Goal: Communication & Community: Answer question/provide support

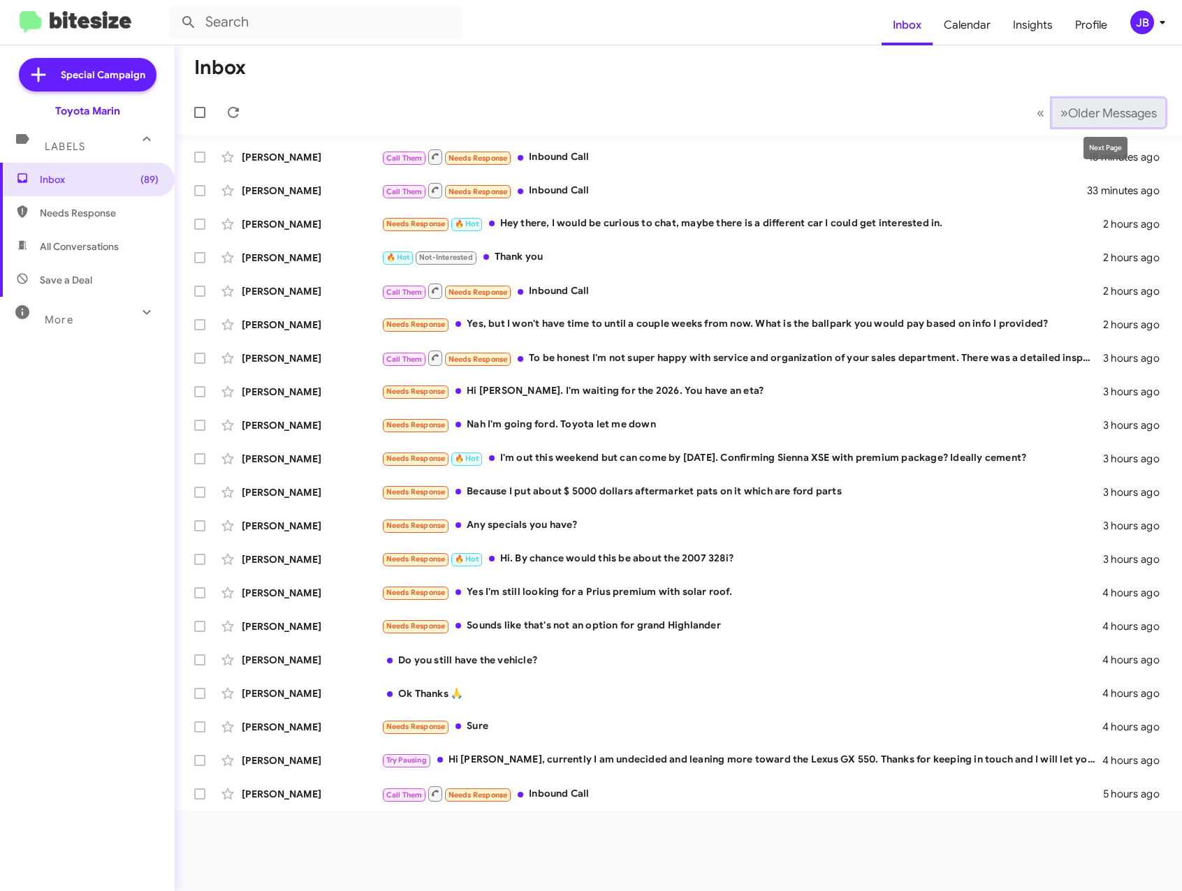
click at [1108, 108] on span "Older Messages" at bounding box center [1112, 112] width 89 height 15
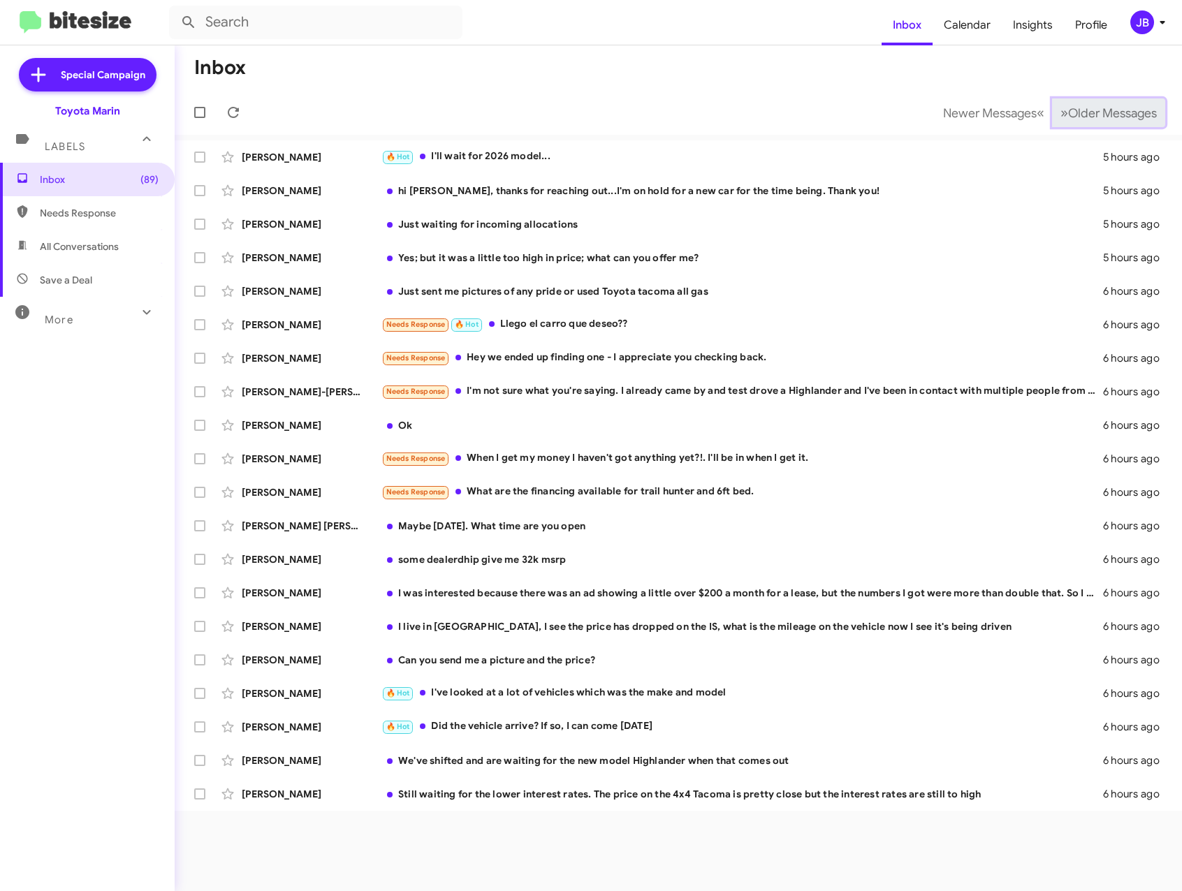
click at [1103, 109] on span "Older Messages" at bounding box center [1112, 112] width 89 height 15
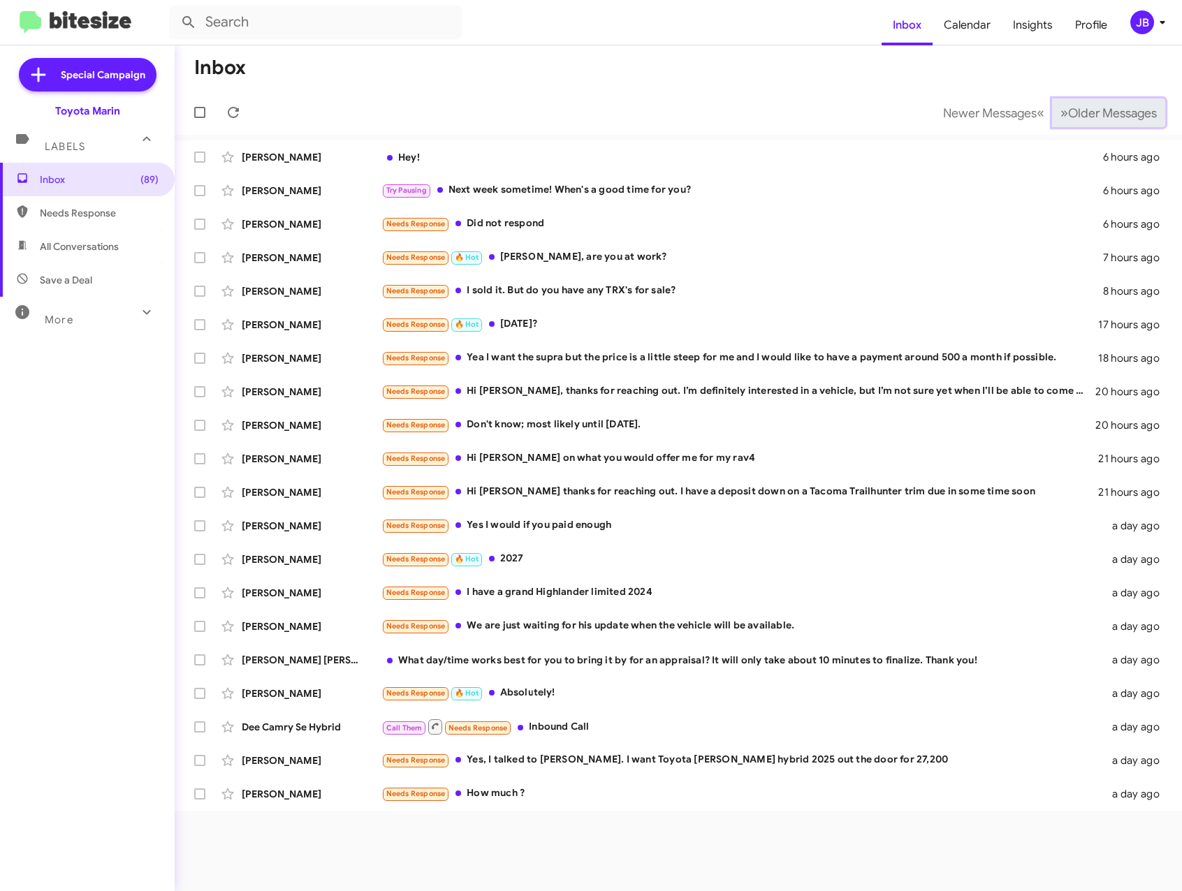
click at [1103, 109] on span "Older Messages" at bounding box center [1112, 112] width 89 height 15
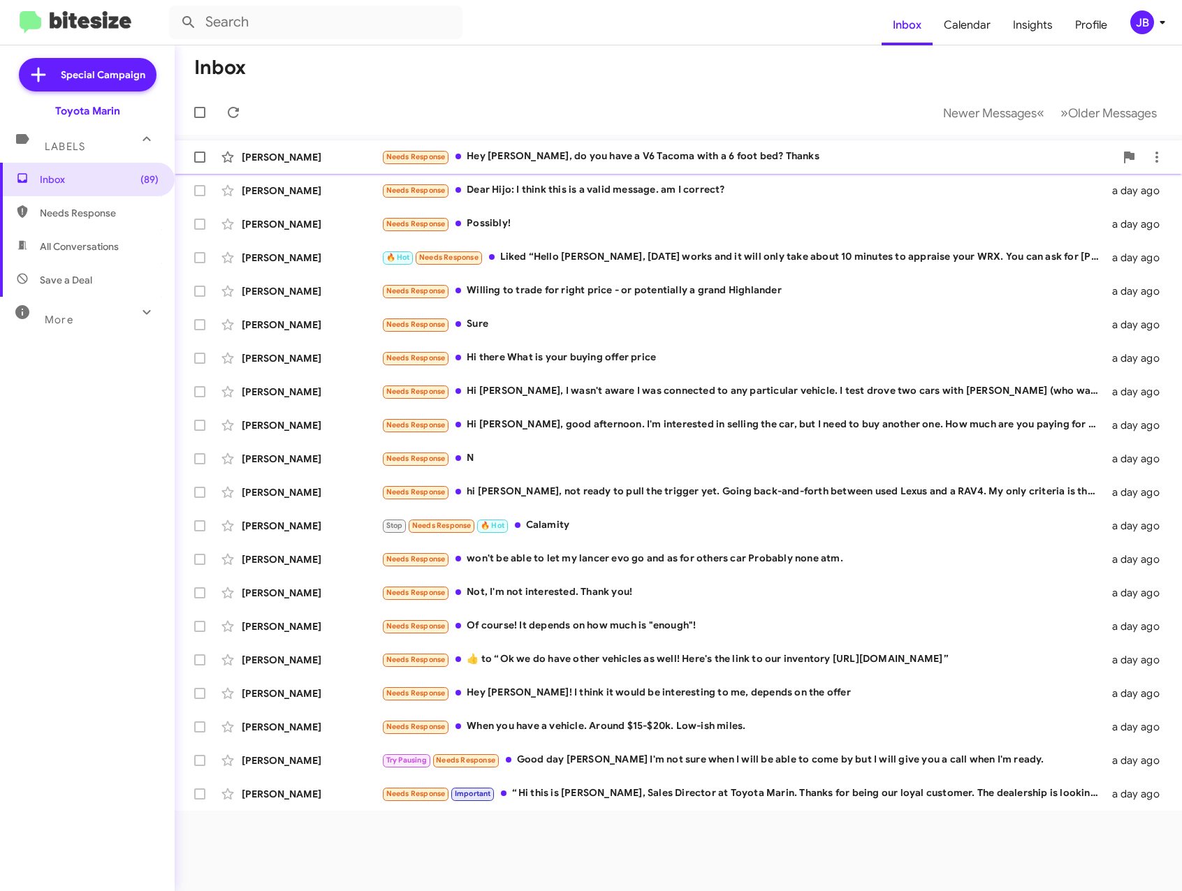
click at [295, 163] on div "[PERSON_NAME]" at bounding box center [312, 157] width 140 height 14
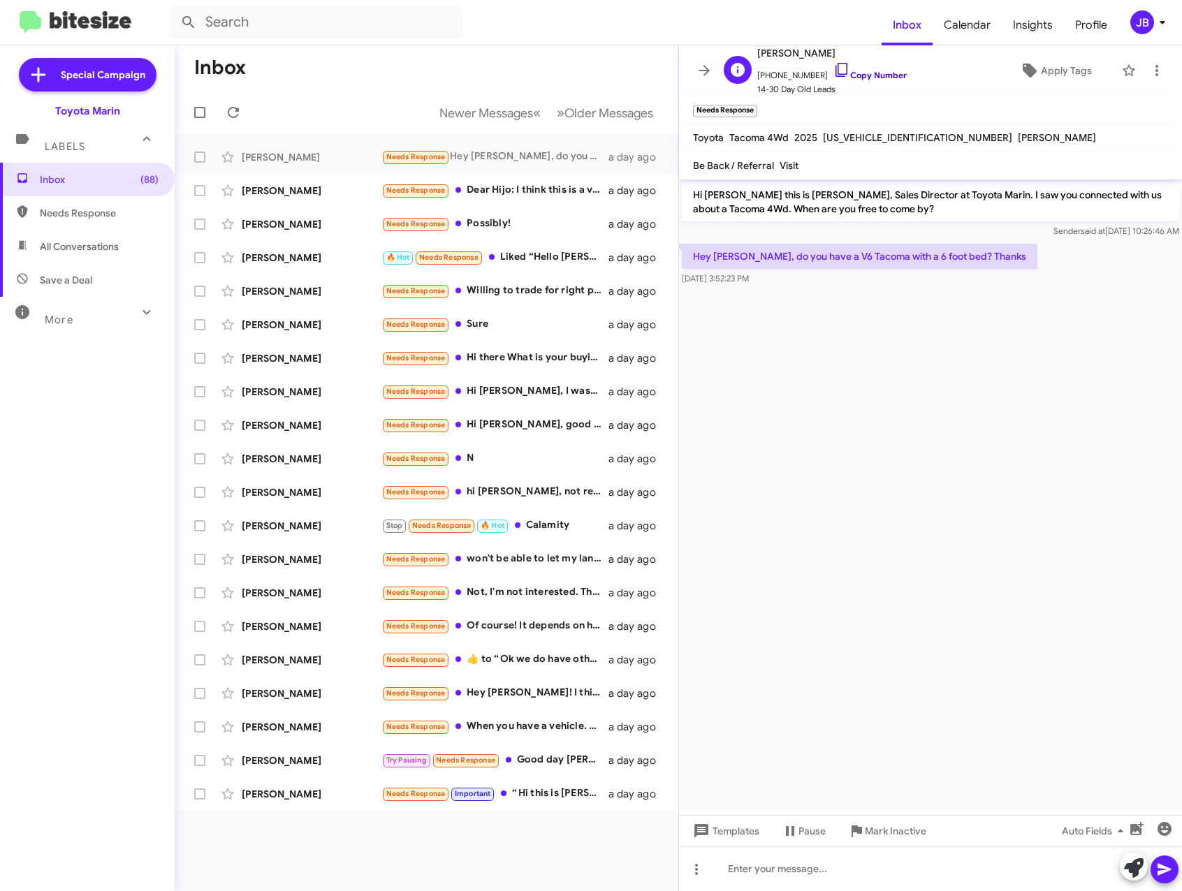
click at [833, 75] on icon at bounding box center [841, 69] width 17 height 17
click at [816, 59] on span "[PERSON_NAME]" at bounding box center [831, 53] width 149 height 17
click at [277, 185] on div "[PERSON_NAME]" at bounding box center [312, 191] width 140 height 14
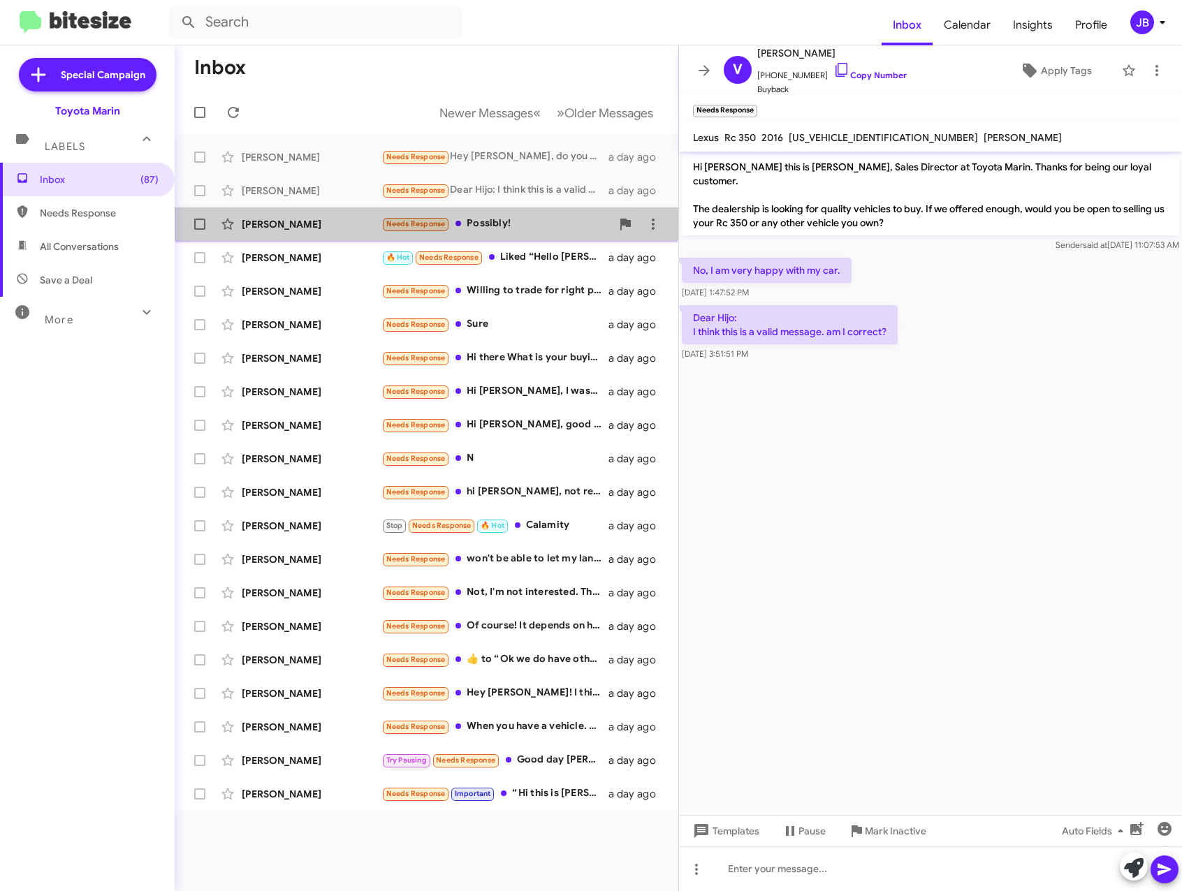
click at [303, 222] on div "[PERSON_NAME]" at bounding box center [312, 224] width 140 height 14
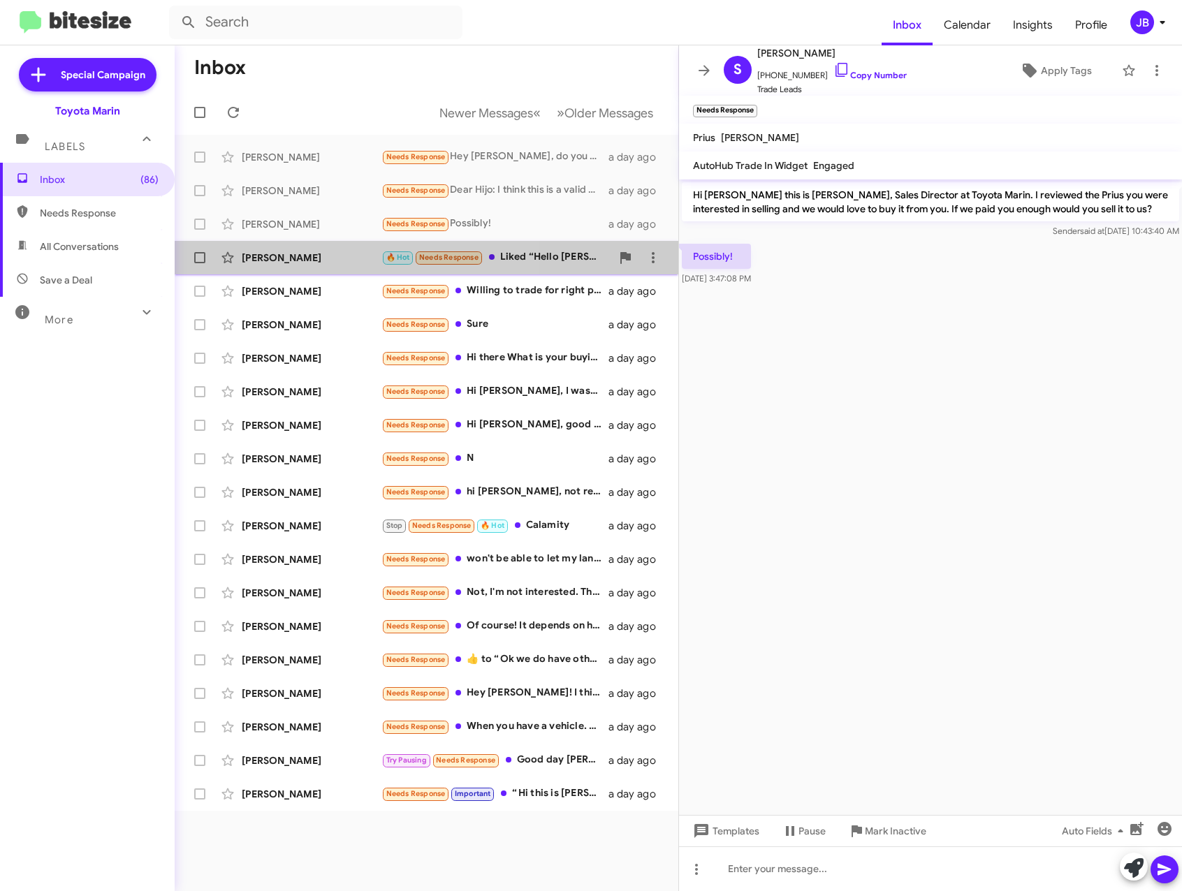
click at [254, 263] on div "[PERSON_NAME]" at bounding box center [312, 258] width 140 height 14
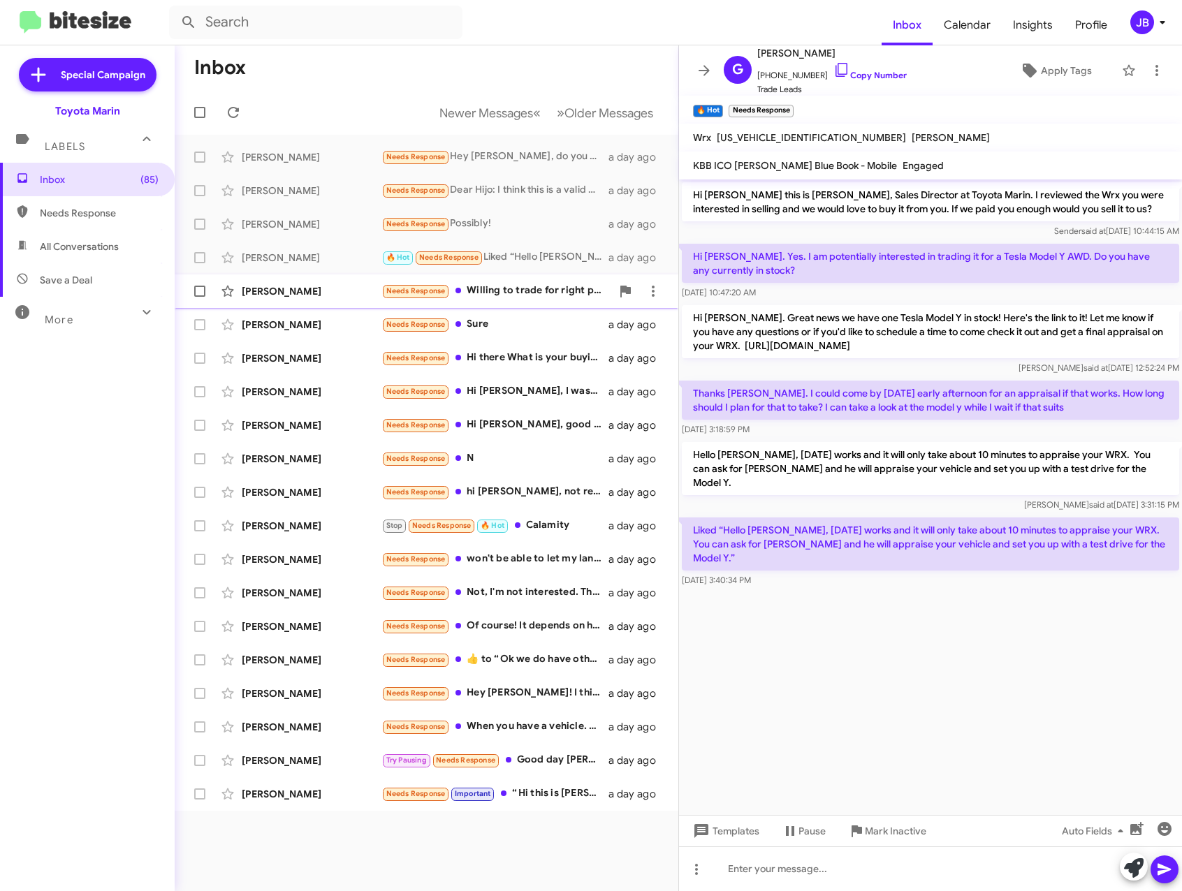
click at [256, 283] on div "Ryan Stever Needs Response Willing to trade for right price - or potentially a …" at bounding box center [426, 291] width 481 height 28
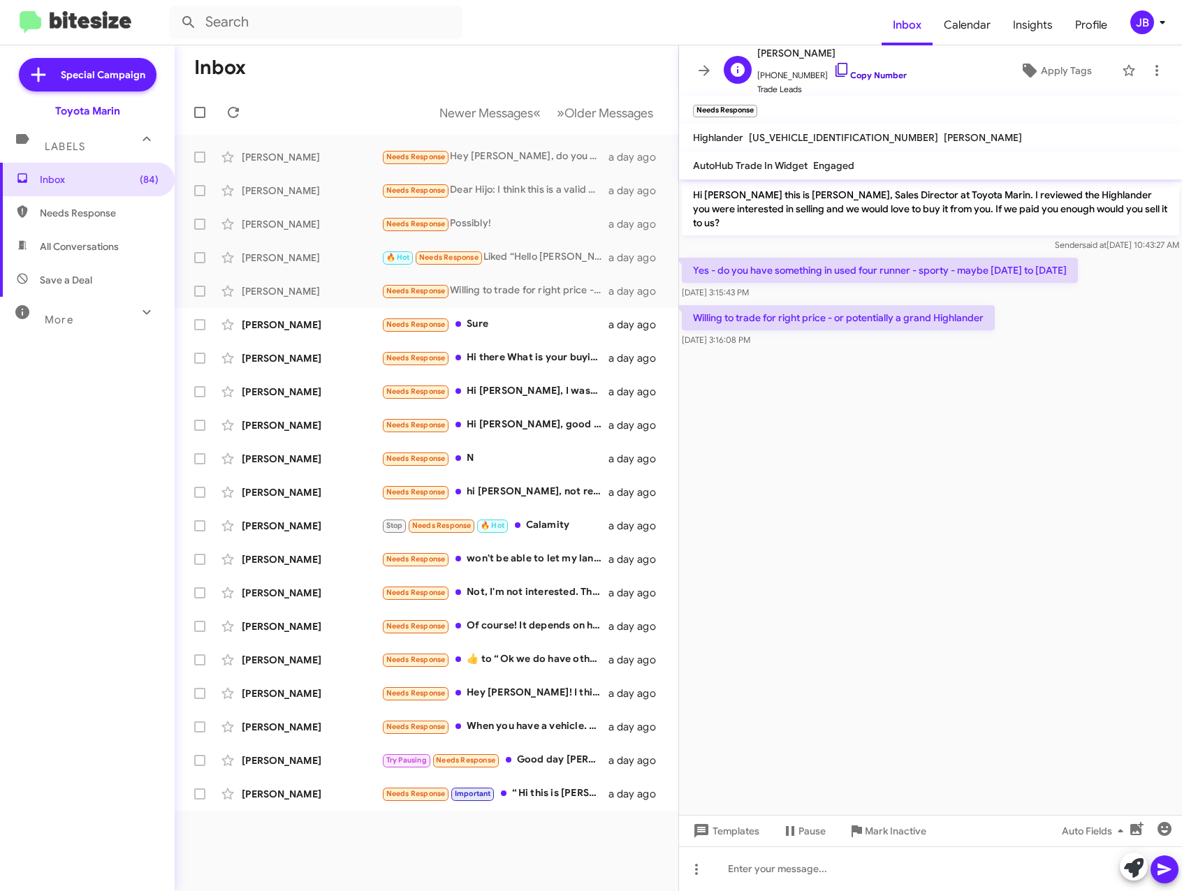
click at [833, 69] on icon at bounding box center [841, 69] width 17 height 17
drag, startPoint x: 934, startPoint y: 218, endPoint x: 930, endPoint y: 206, distance: 12.4
click at [932, 210] on p "Hi Ryan this is Nathan Myler, Sales Director at Toyota Marin. I reviewed the Hi…" at bounding box center [930, 208] width 497 height 53
click at [698, 68] on icon at bounding box center [704, 70] width 17 height 17
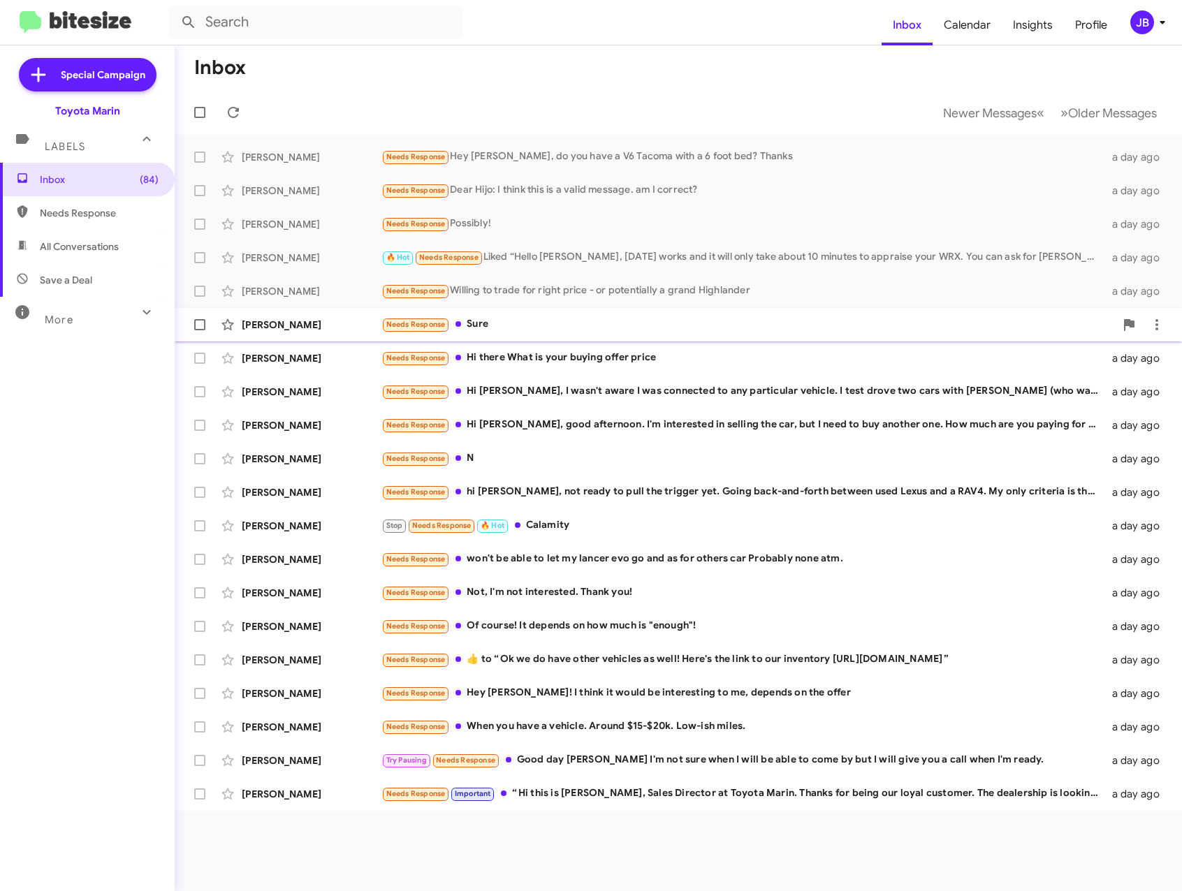
click at [300, 314] on div "Christopher Lom Needs Response Sure a day ago" at bounding box center [678, 325] width 985 height 28
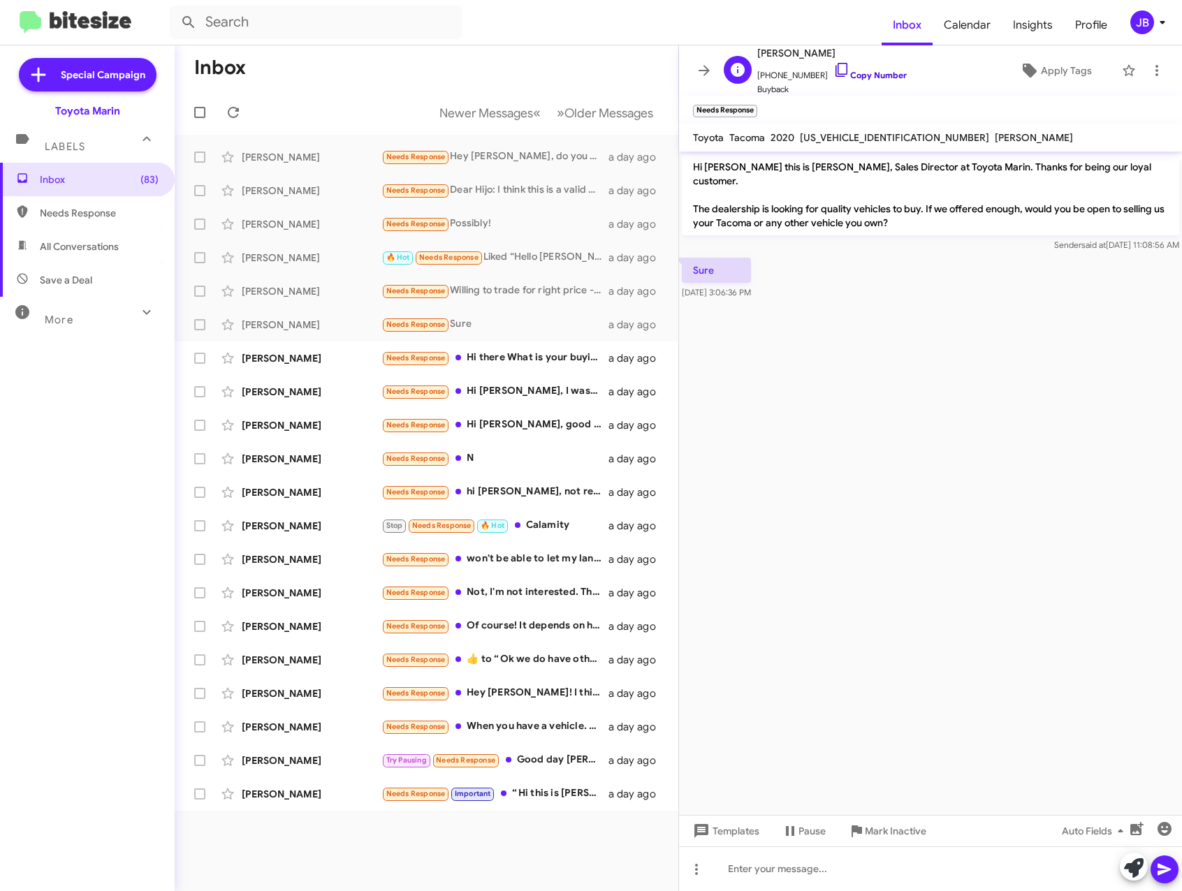
click at [833, 68] on icon at bounding box center [841, 69] width 17 height 17
click at [285, 353] on div "[PERSON_NAME]" at bounding box center [312, 358] width 140 height 14
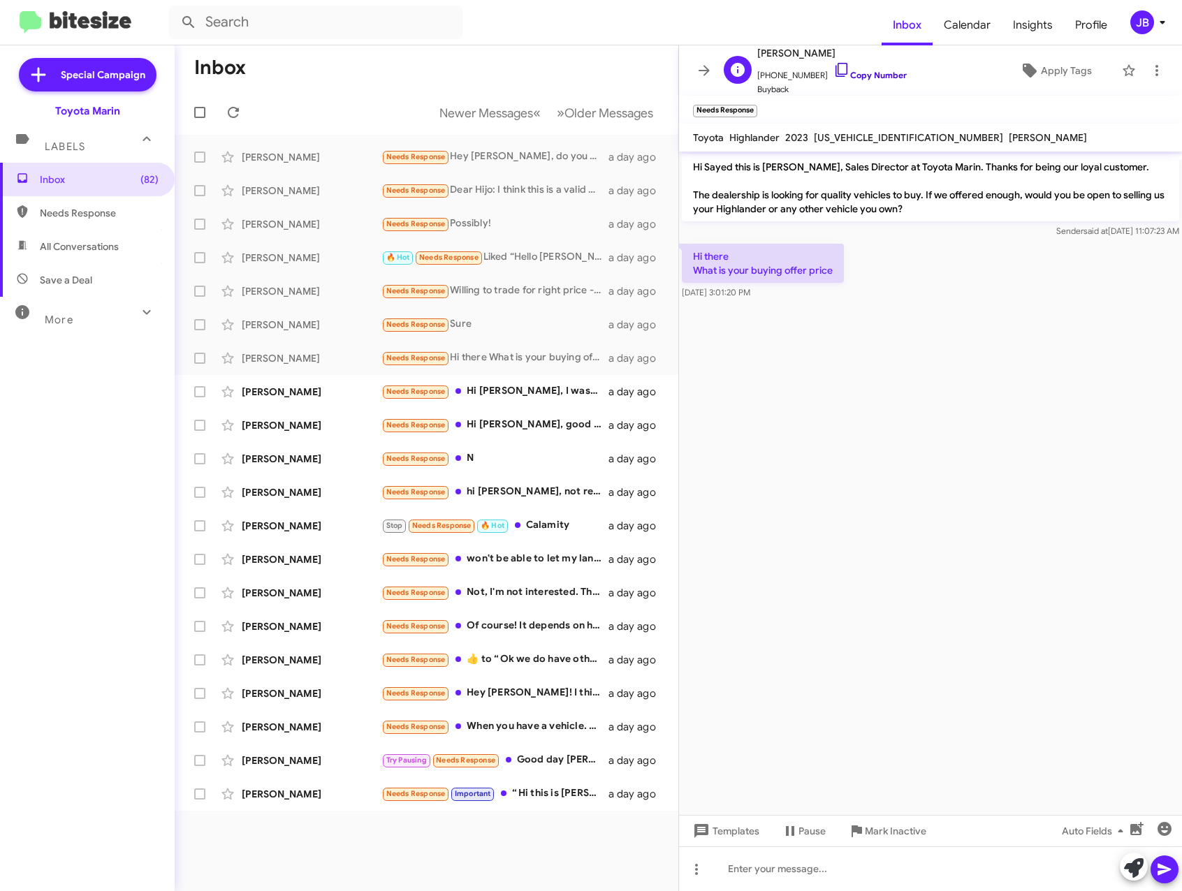
click at [837, 72] on link "Copy Number" at bounding box center [869, 75] width 73 height 10
click at [287, 390] on div "[PERSON_NAME]" at bounding box center [312, 392] width 140 height 14
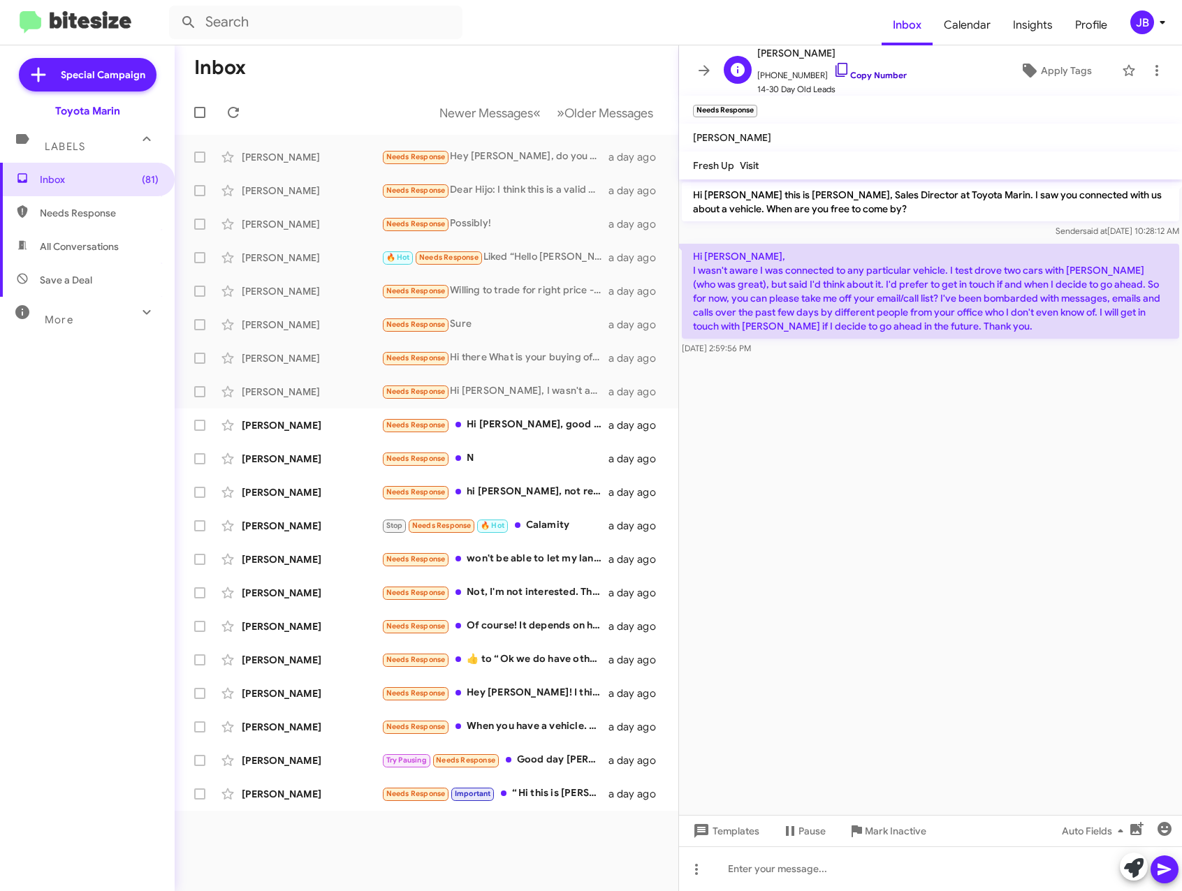
click at [835, 71] on icon at bounding box center [841, 70] width 12 height 14
click at [293, 423] on div "[PERSON_NAME]" at bounding box center [312, 425] width 140 height 14
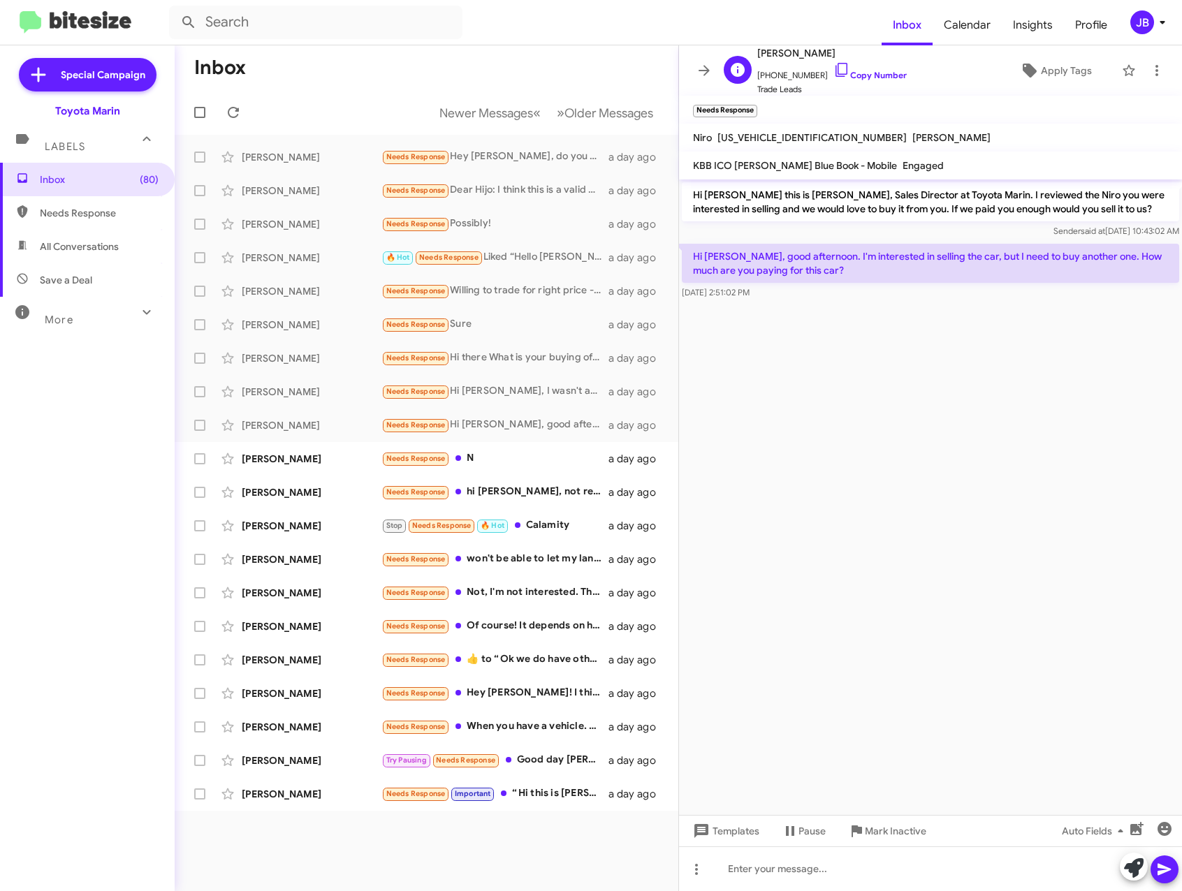
click at [838, 66] on span "+16505056425 Copy Number" at bounding box center [831, 71] width 149 height 21
click at [835, 68] on icon at bounding box center [841, 70] width 12 height 14
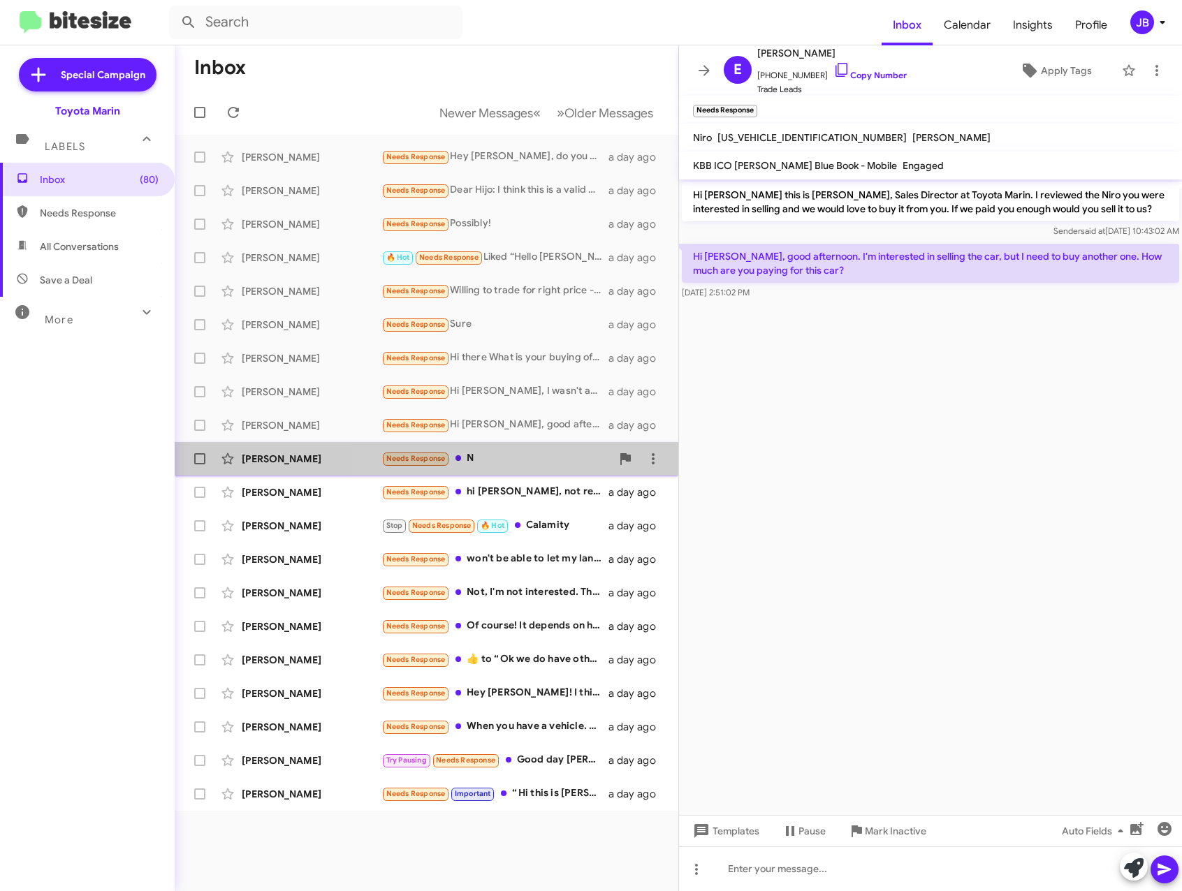
click at [474, 460] on div "Needs Response N" at bounding box center [496, 458] width 230 height 16
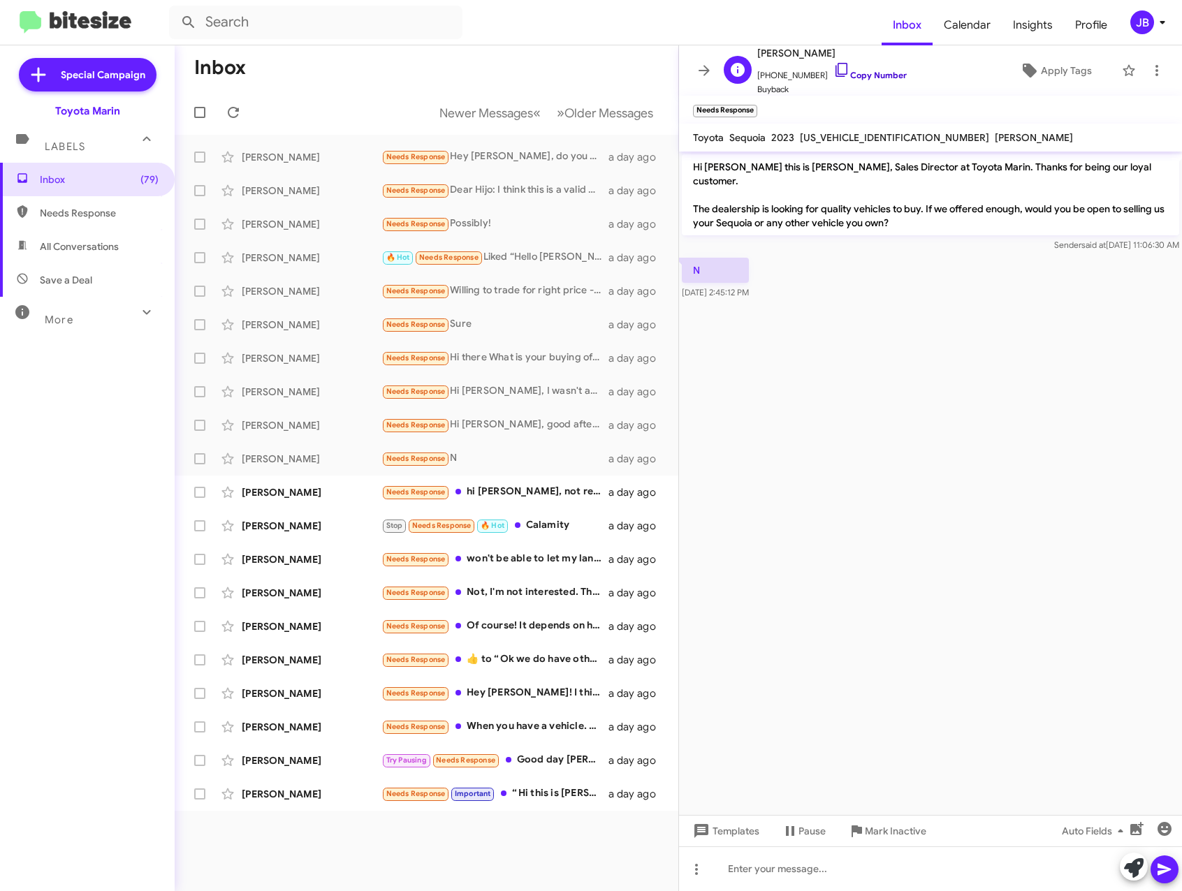
click at [833, 71] on icon at bounding box center [841, 69] width 17 height 17
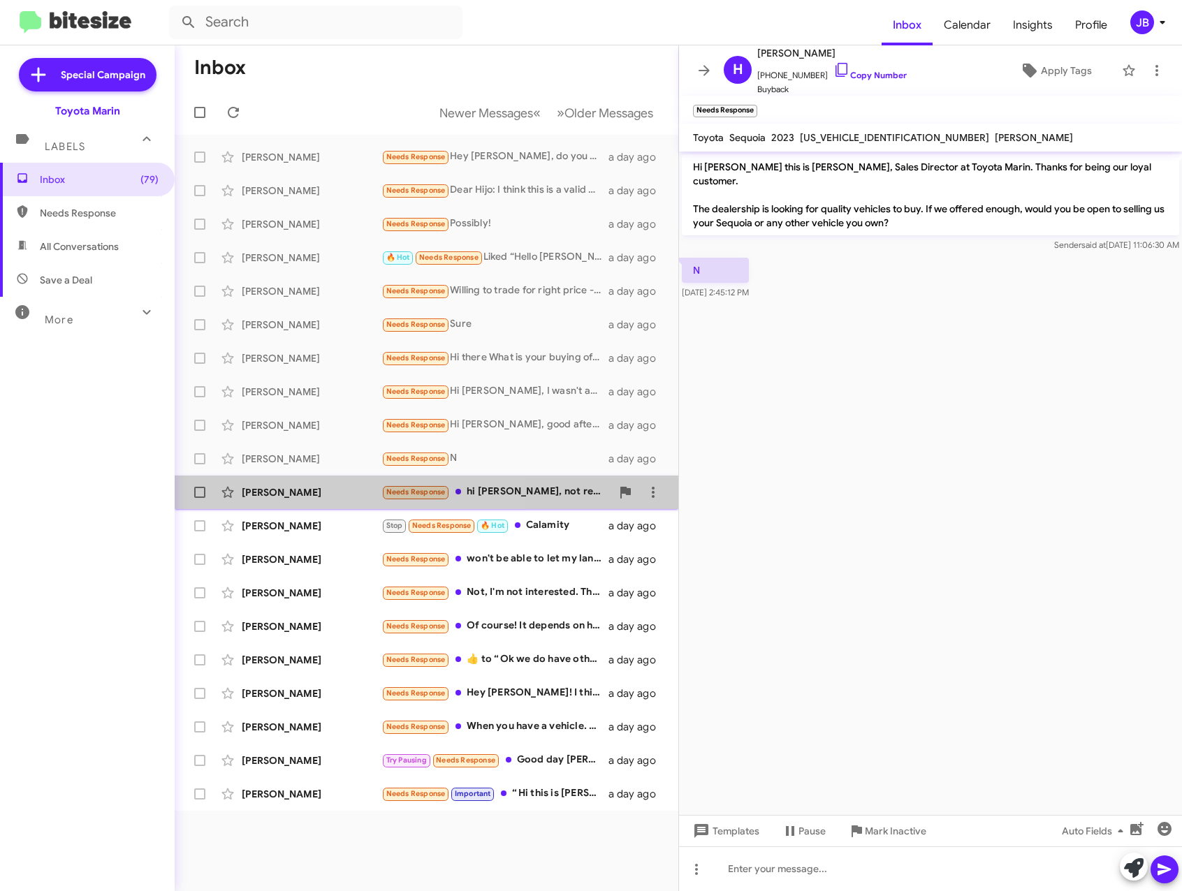
click at [335, 488] on div "[PERSON_NAME]" at bounding box center [312, 492] width 140 height 14
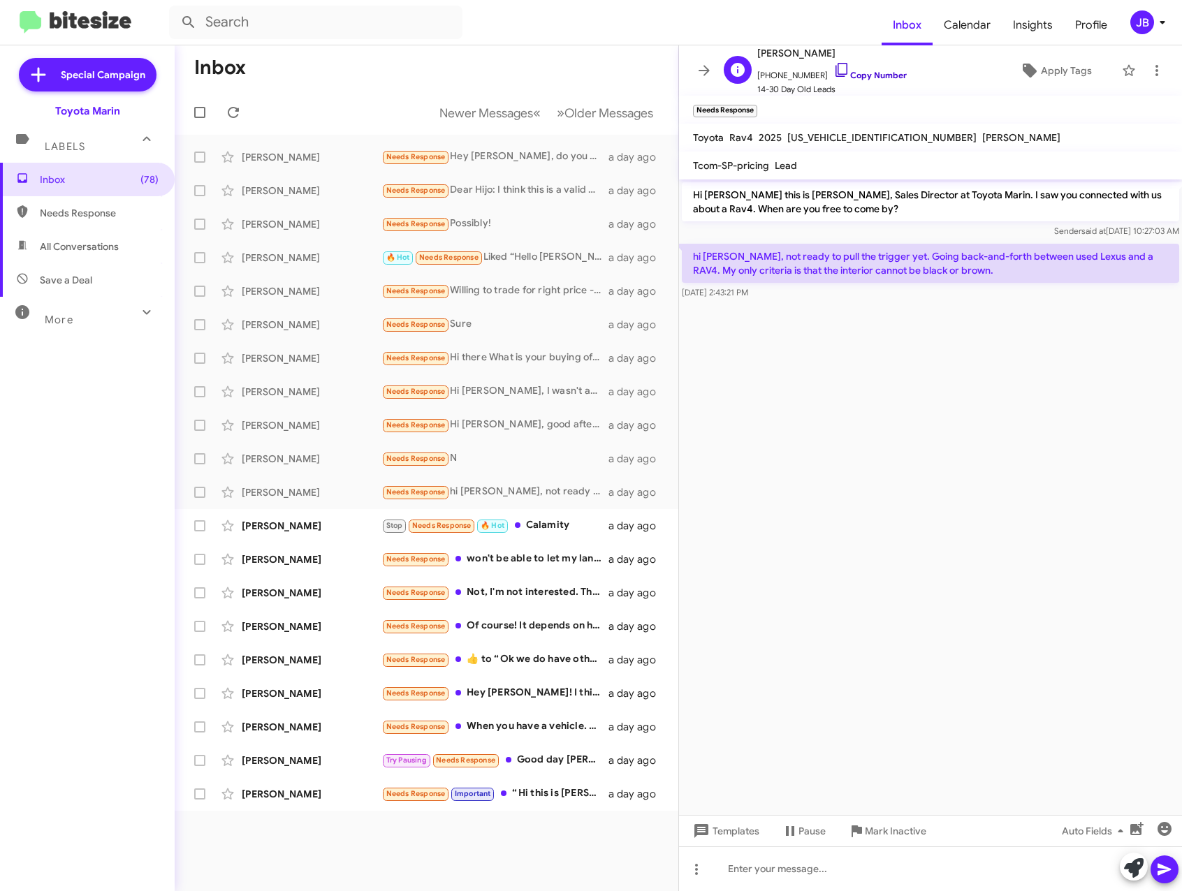
click at [833, 68] on icon at bounding box center [841, 69] width 17 height 17
click at [319, 527] on div "[PERSON_NAME]" at bounding box center [312, 526] width 140 height 14
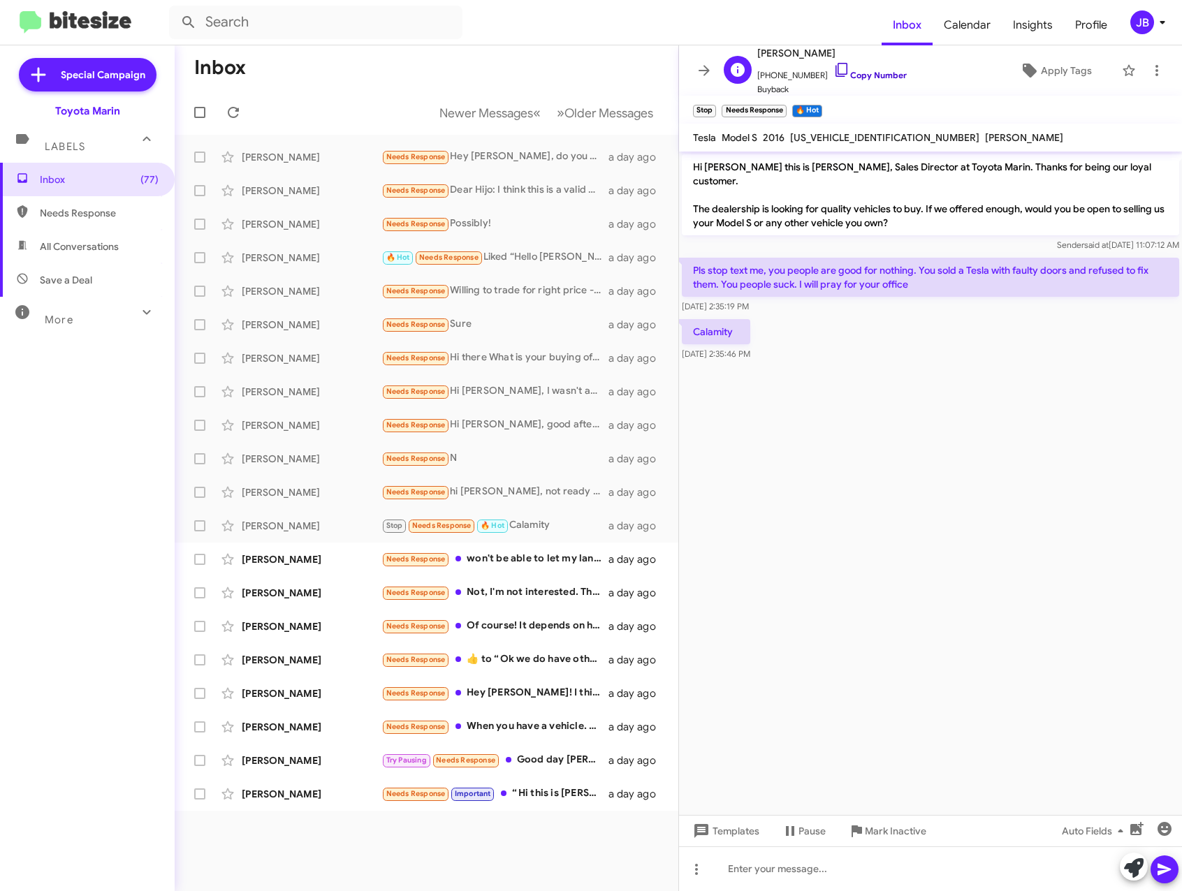
click at [833, 66] on icon at bounding box center [841, 69] width 17 height 17
click at [332, 564] on div "[PERSON_NAME]" at bounding box center [312, 559] width 140 height 14
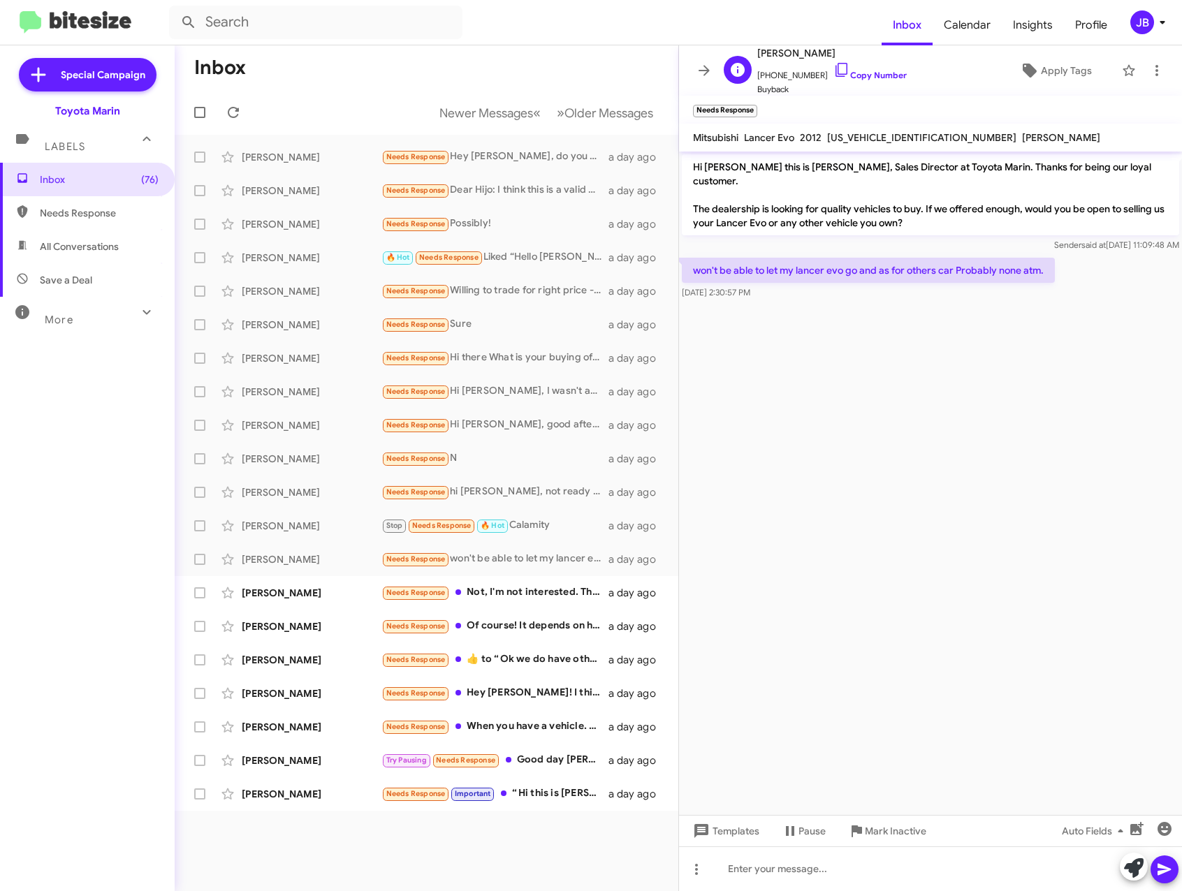
click at [839, 66] on span "+19166944371 Copy Number" at bounding box center [831, 71] width 149 height 21
click at [833, 68] on icon at bounding box center [841, 69] width 17 height 17
click at [301, 592] on div "[PERSON_NAME]" at bounding box center [312, 593] width 140 height 14
click at [833, 67] on icon at bounding box center [841, 69] width 17 height 17
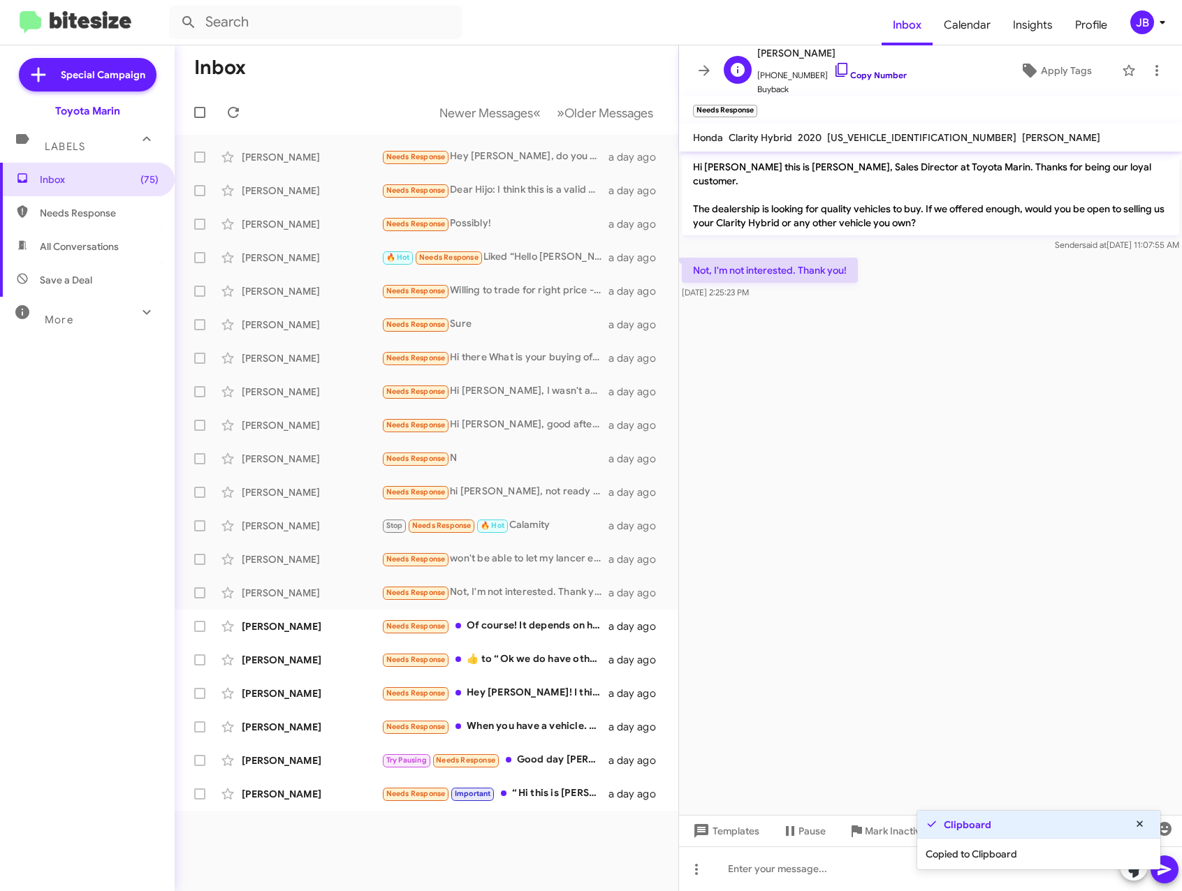
click at [833, 62] on icon at bounding box center [841, 69] width 17 height 17
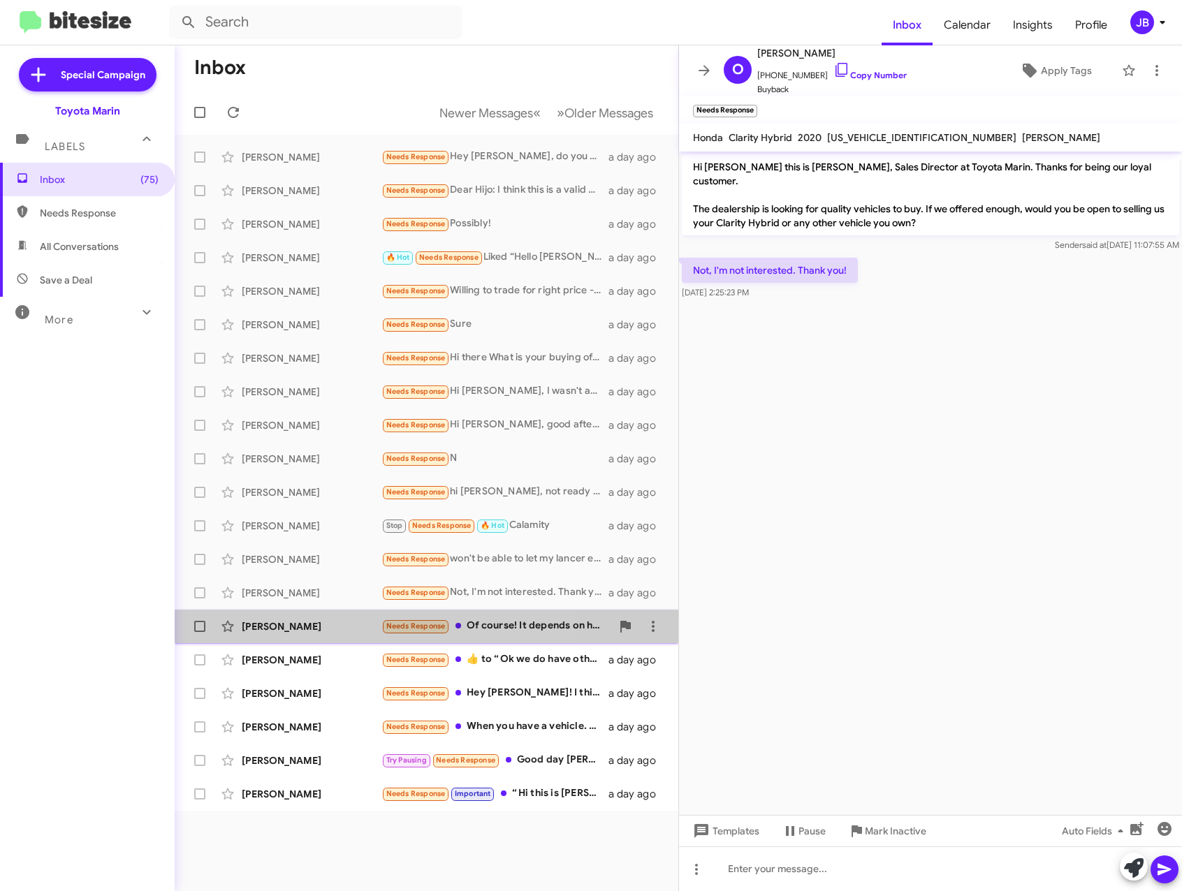
click at [272, 633] on div "[PERSON_NAME]" at bounding box center [312, 626] width 140 height 14
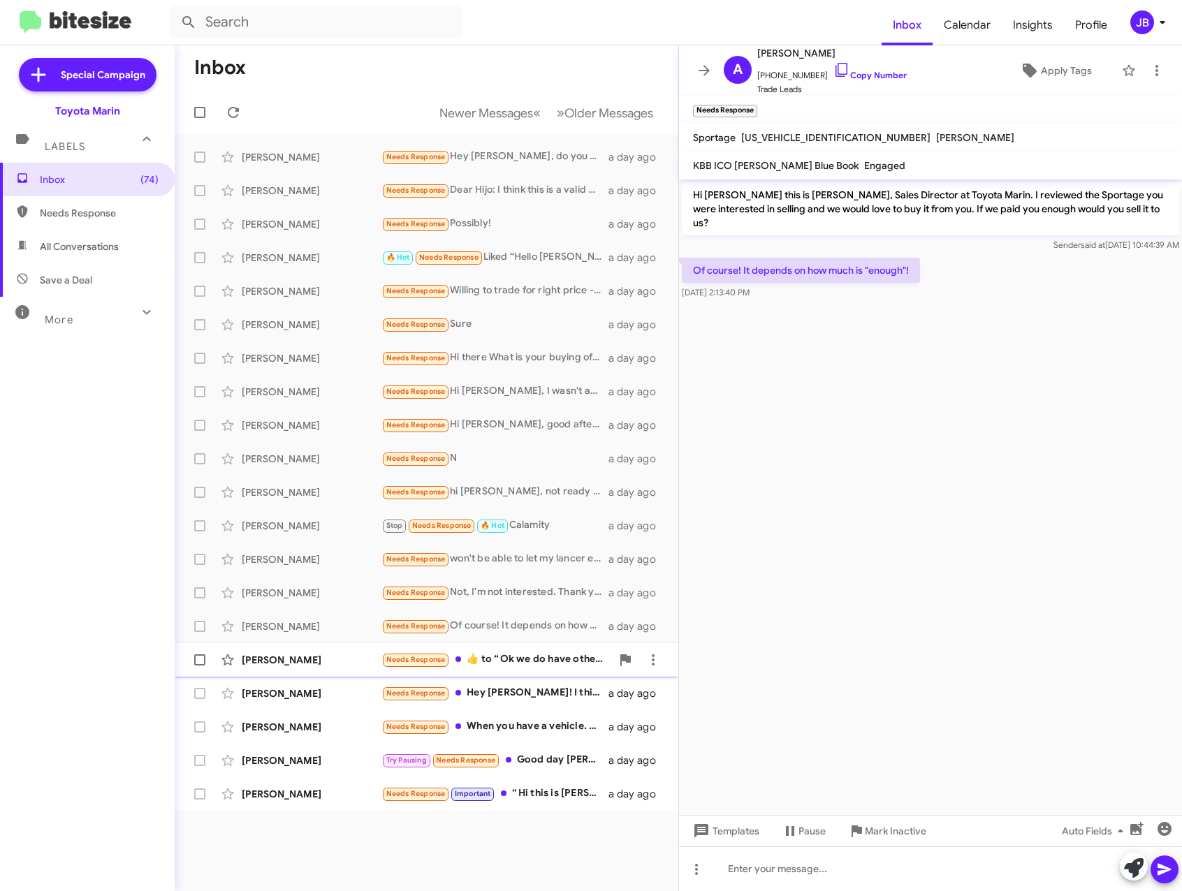
click at [309, 659] on div "[PERSON_NAME]" at bounding box center [312, 660] width 140 height 14
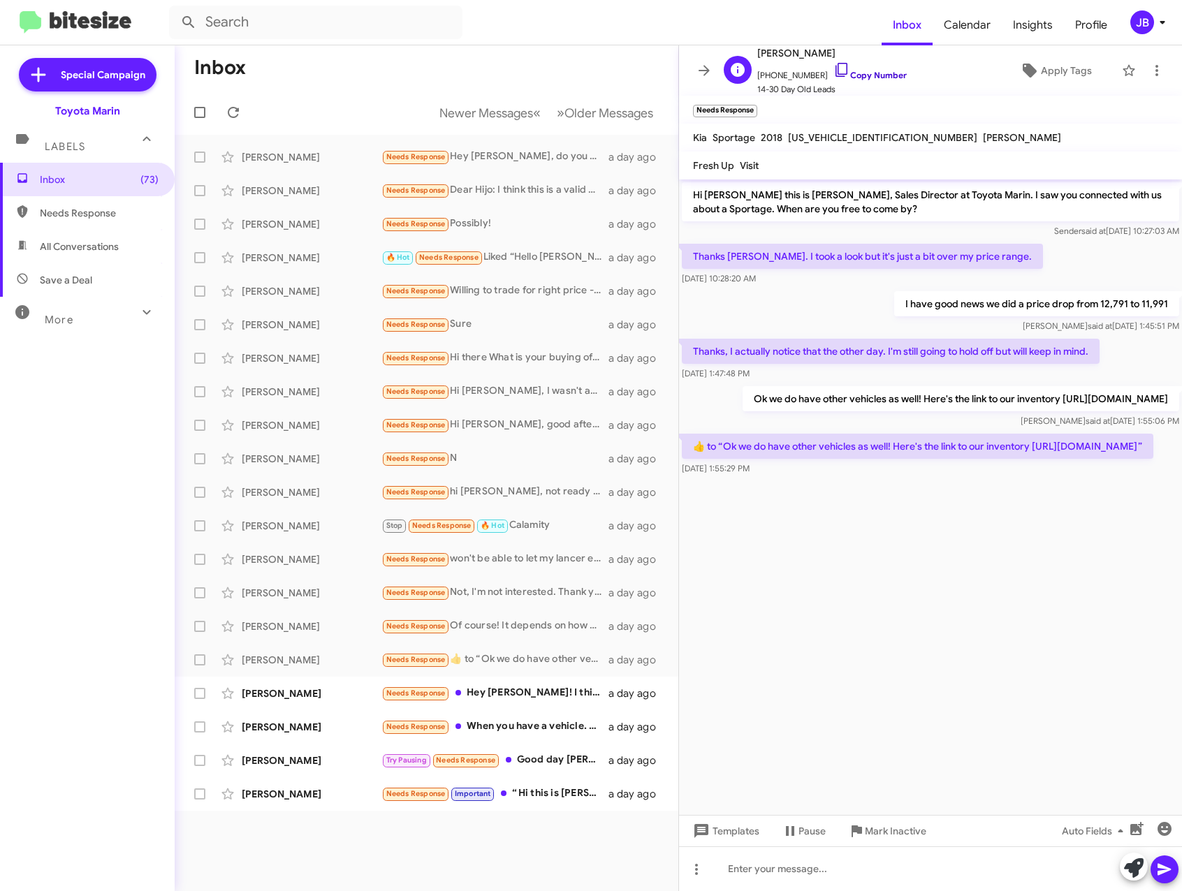
click at [833, 68] on icon at bounding box center [841, 69] width 17 height 17
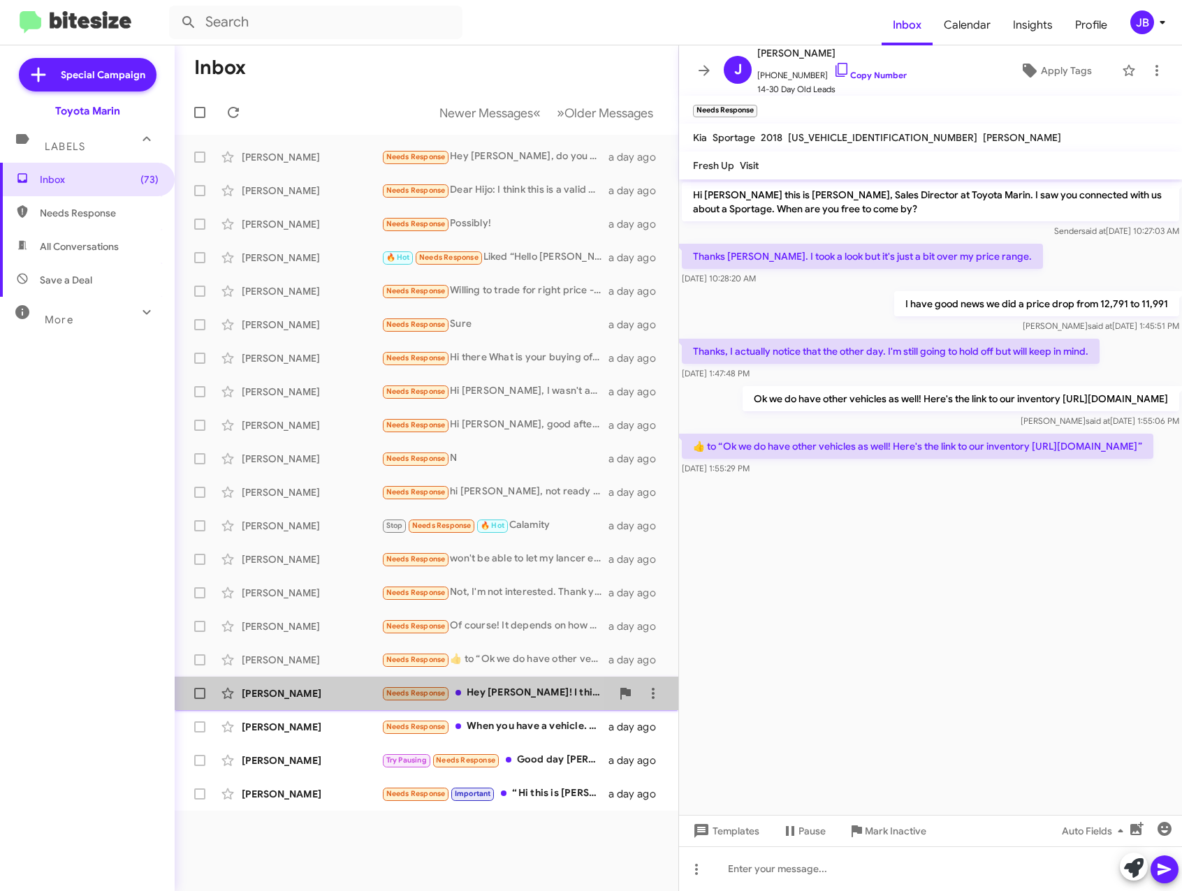
click at [286, 692] on div "[PERSON_NAME]" at bounding box center [312, 693] width 140 height 14
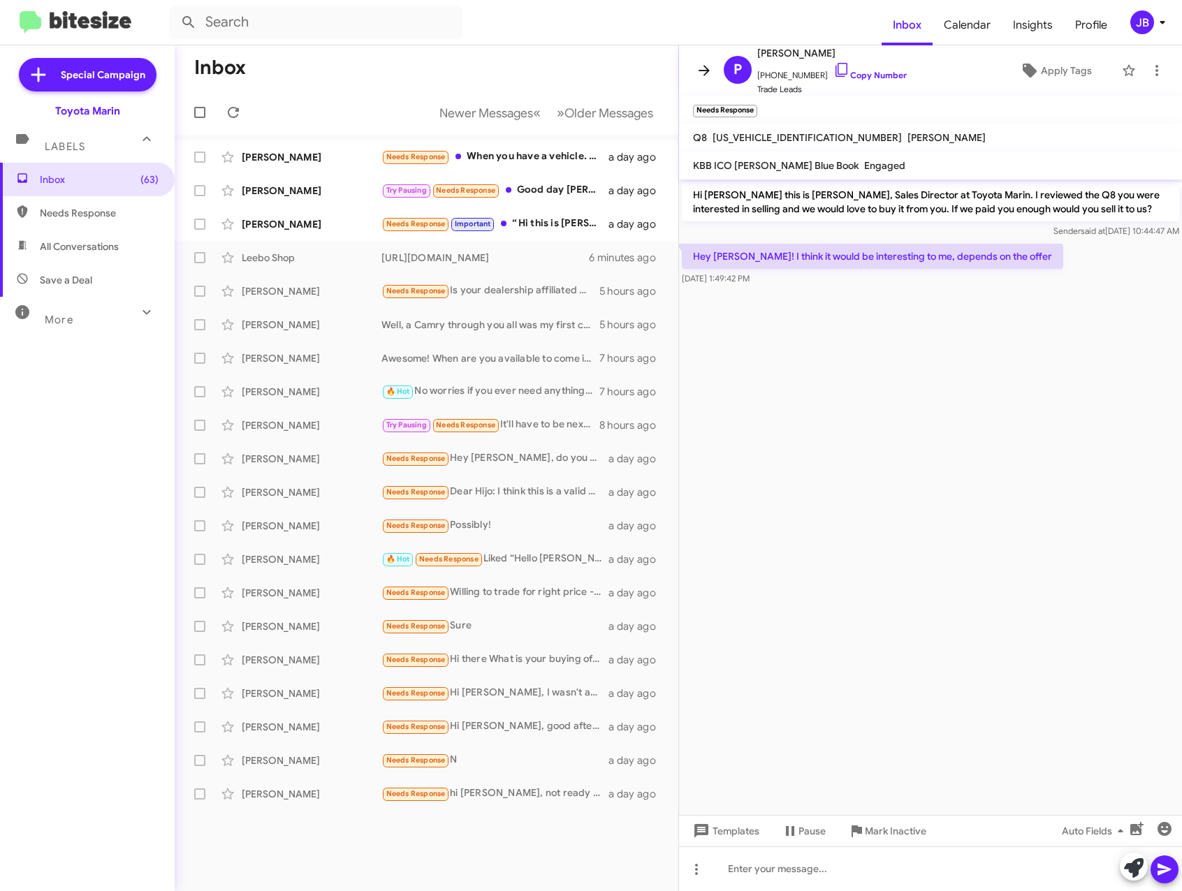
click at [709, 65] on icon at bounding box center [704, 70] width 17 height 17
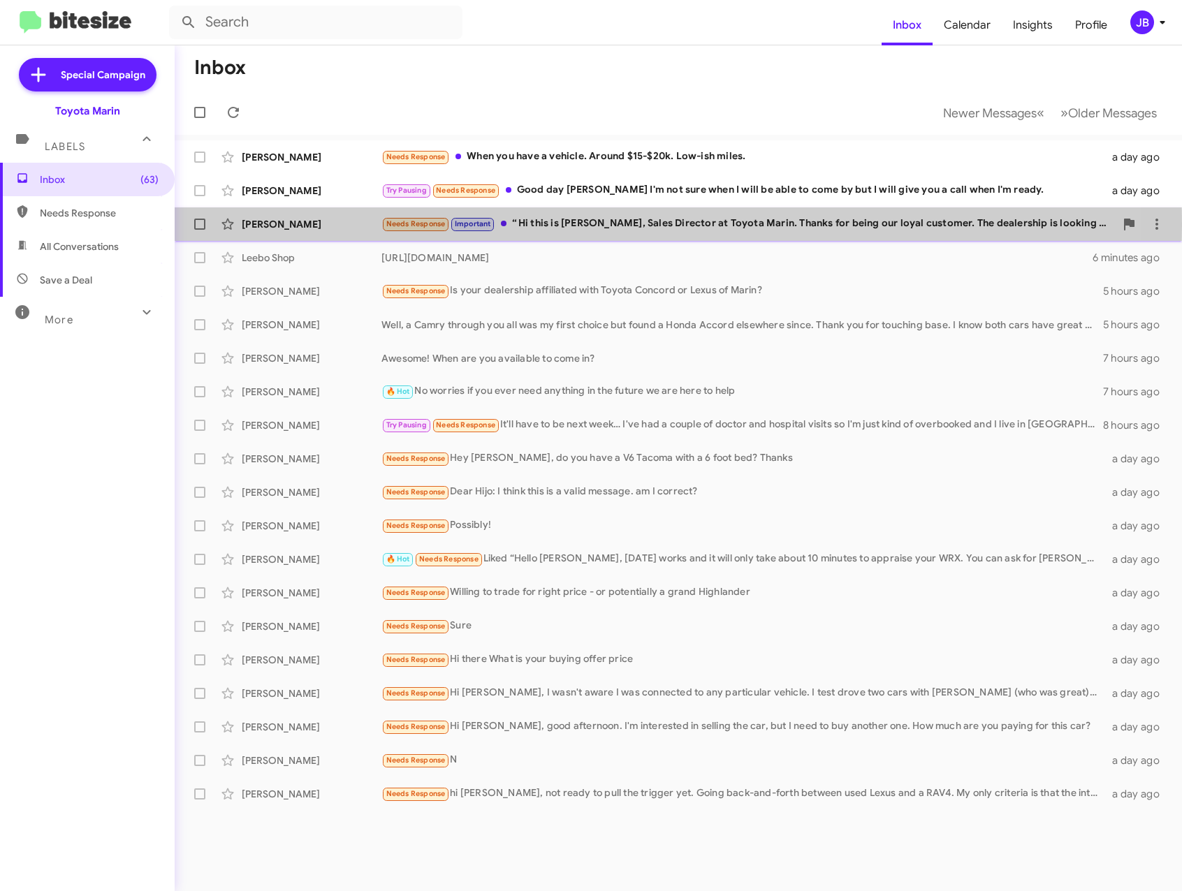
click at [274, 226] on div "[PERSON_NAME]" at bounding box center [312, 224] width 140 height 14
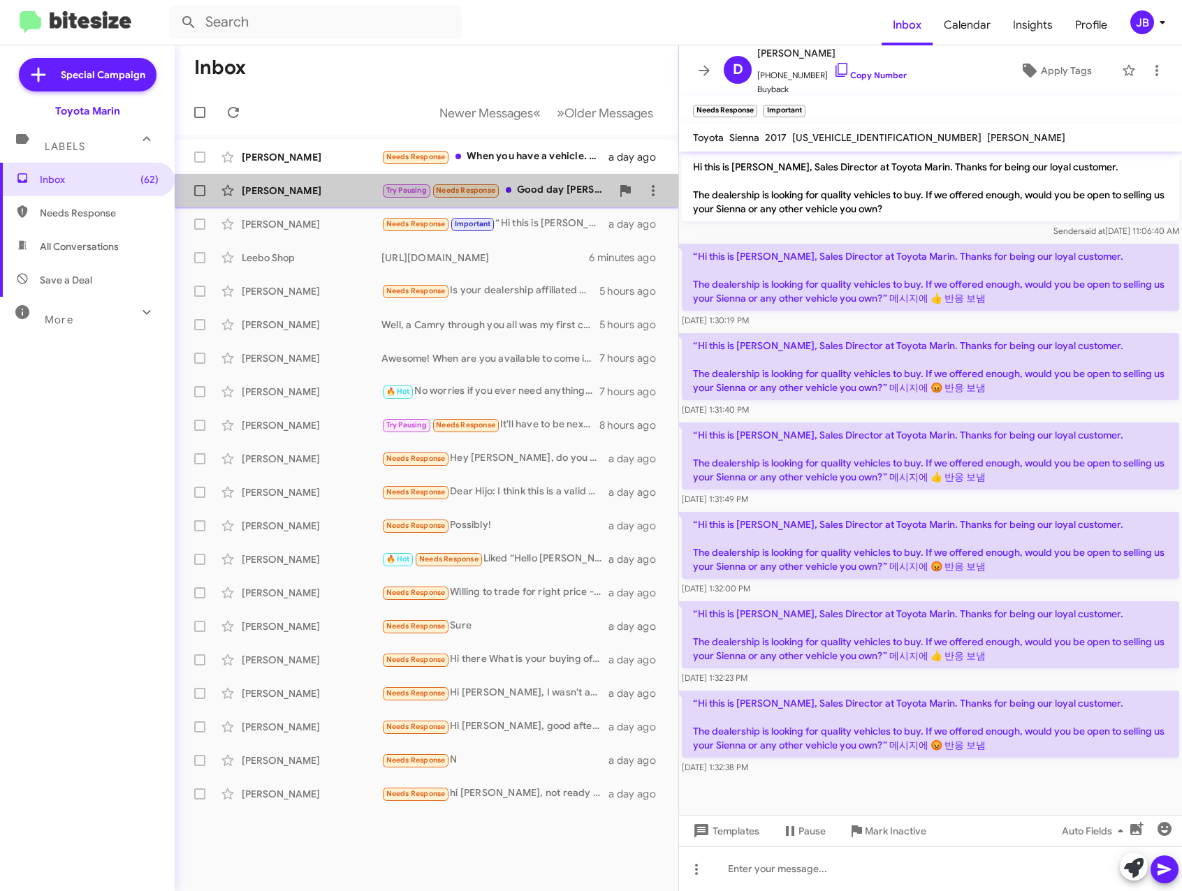
click at [302, 190] on div "[PERSON_NAME]" at bounding box center [312, 191] width 140 height 14
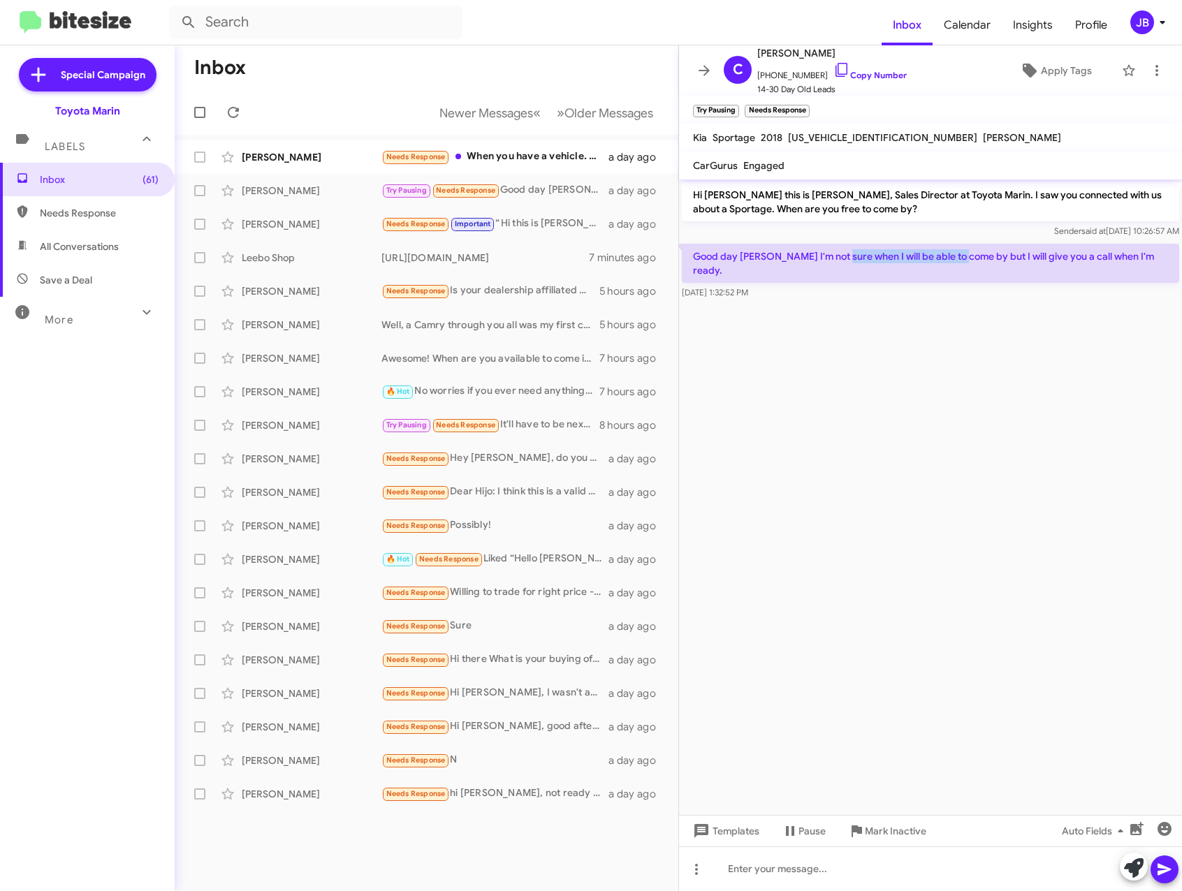
drag, startPoint x: 841, startPoint y: 255, endPoint x: 965, endPoint y: 251, distance: 124.4
click at [965, 251] on p "Good day [PERSON_NAME] I'm not sure when I will be able to come by but I will g…" at bounding box center [930, 263] width 497 height 39
click at [833, 68] on icon at bounding box center [841, 69] width 17 height 17
click at [292, 153] on div "[PERSON_NAME]" at bounding box center [312, 157] width 140 height 14
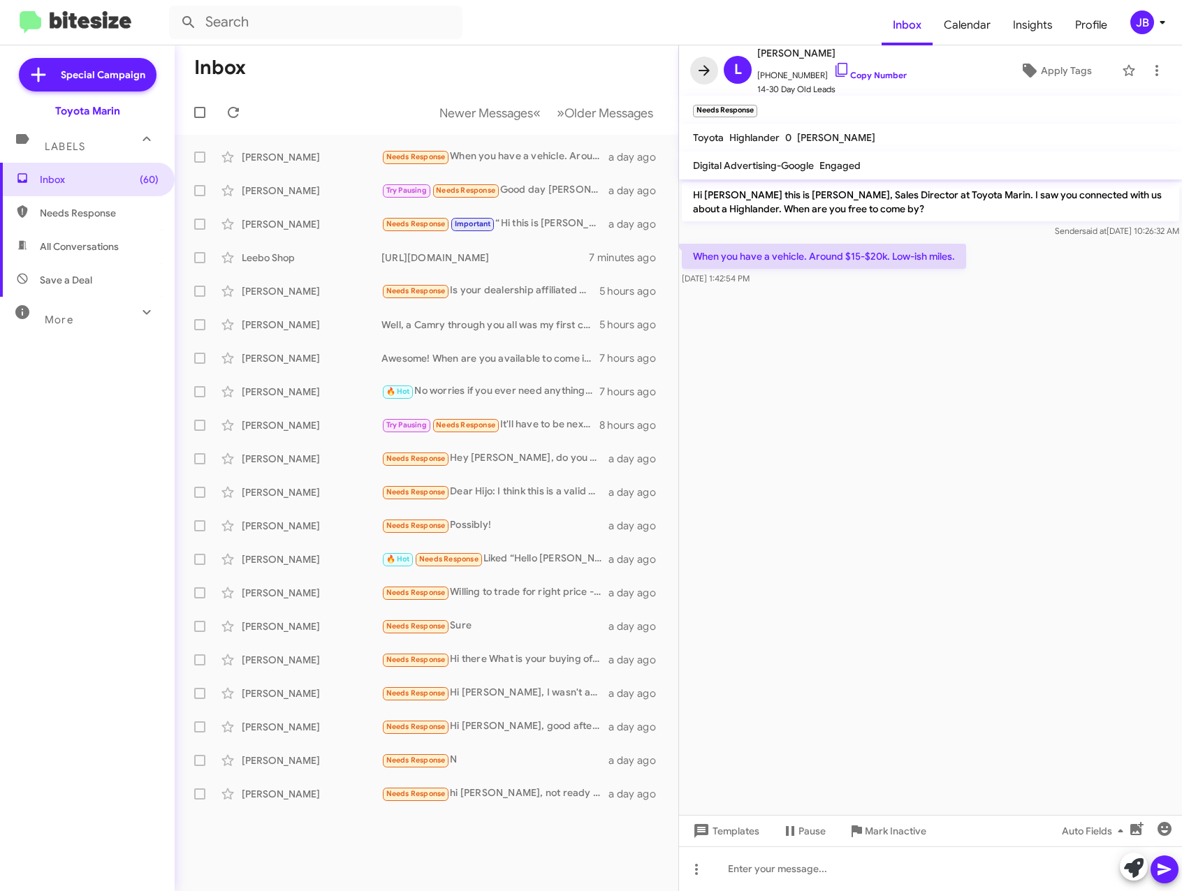
click at [706, 64] on icon at bounding box center [704, 70] width 17 height 17
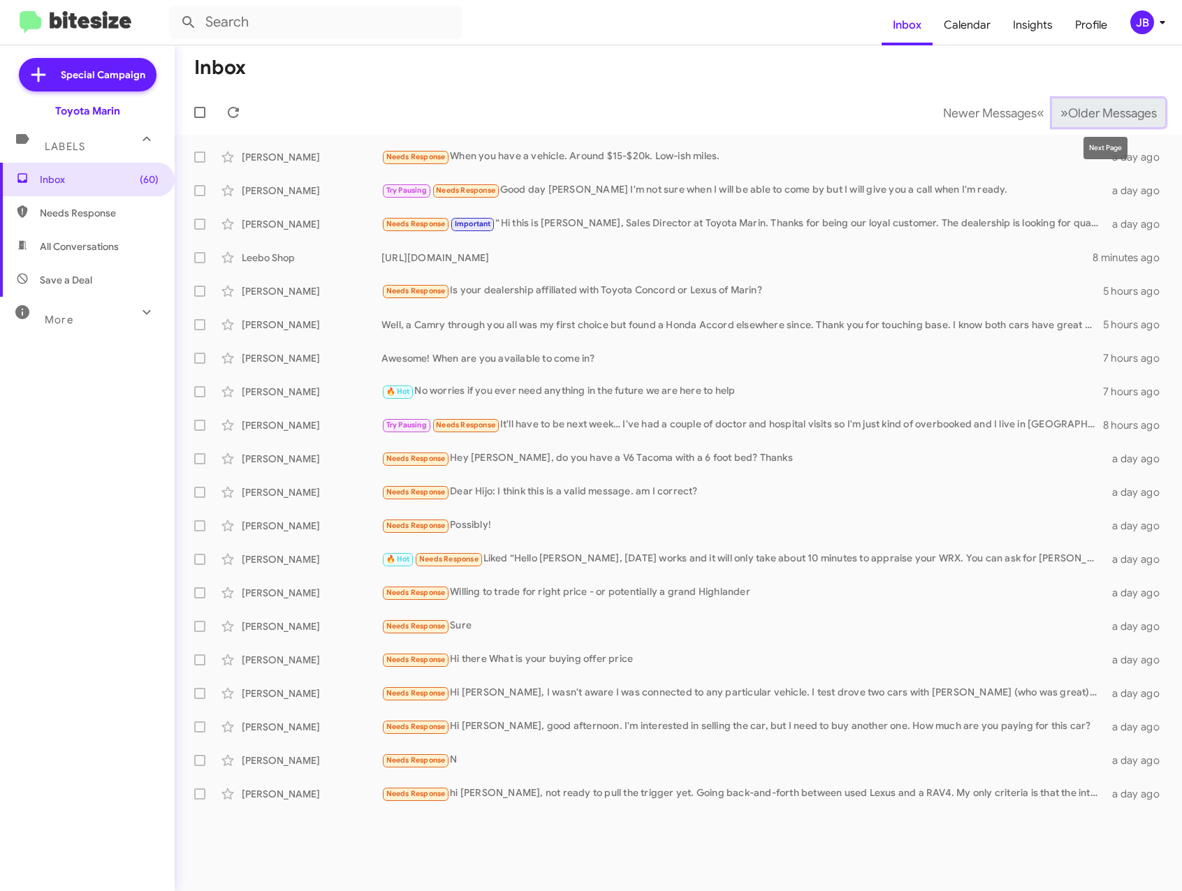
click at [1090, 108] on span "Older Messages" at bounding box center [1112, 112] width 89 height 15
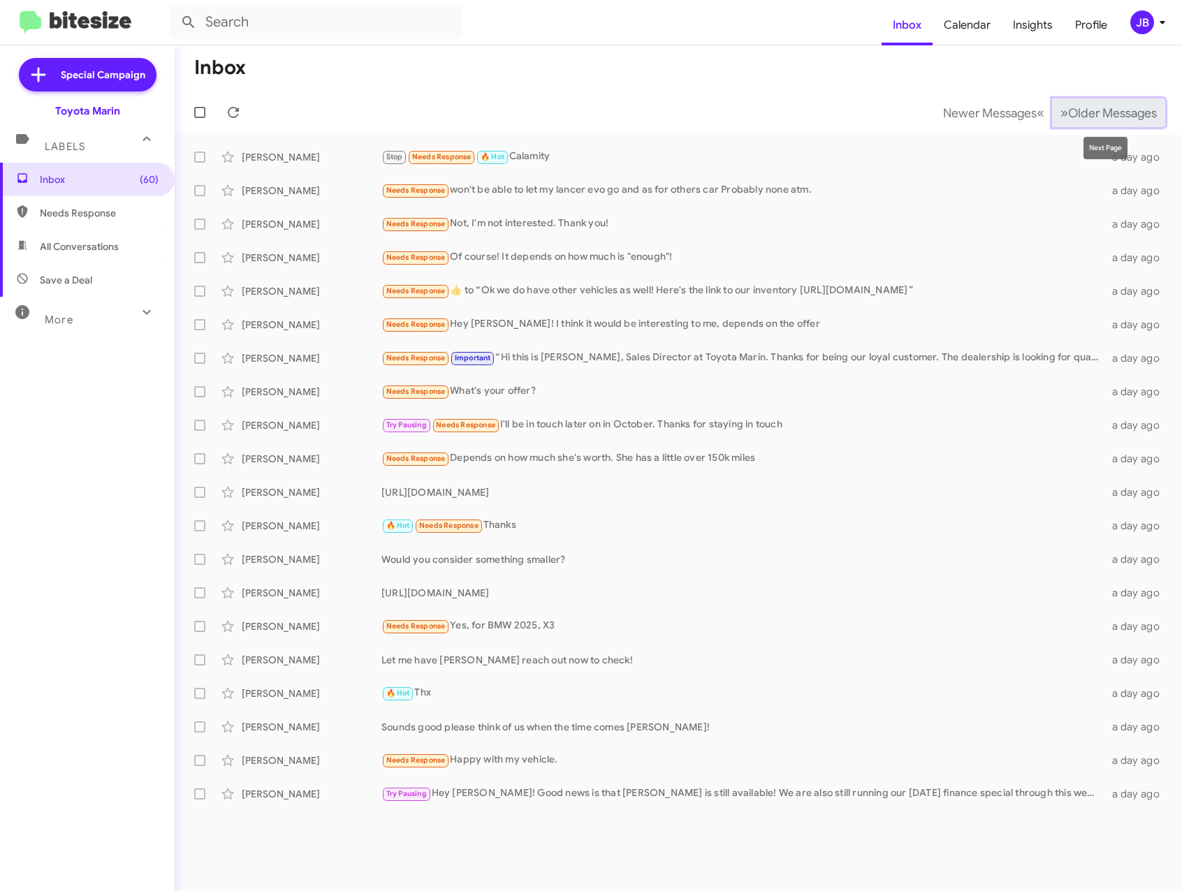
drag, startPoint x: 1086, startPoint y: 108, endPoint x: 1075, endPoint y: 113, distance: 11.6
click at [1086, 109] on span "Older Messages" at bounding box center [1112, 112] width 89 height 15
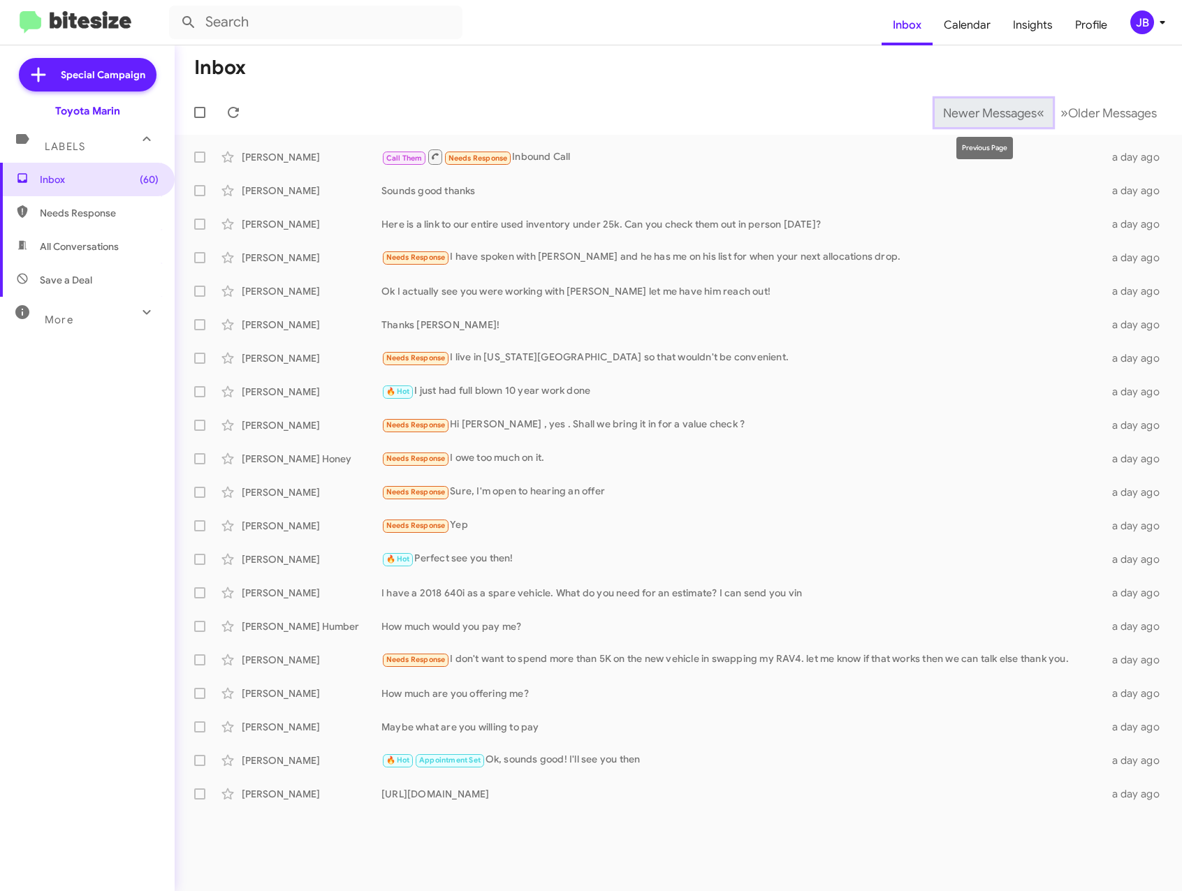
click at [997, 108] on span "Newer Messages" at bounding box center [990, 112] width 94 height 15
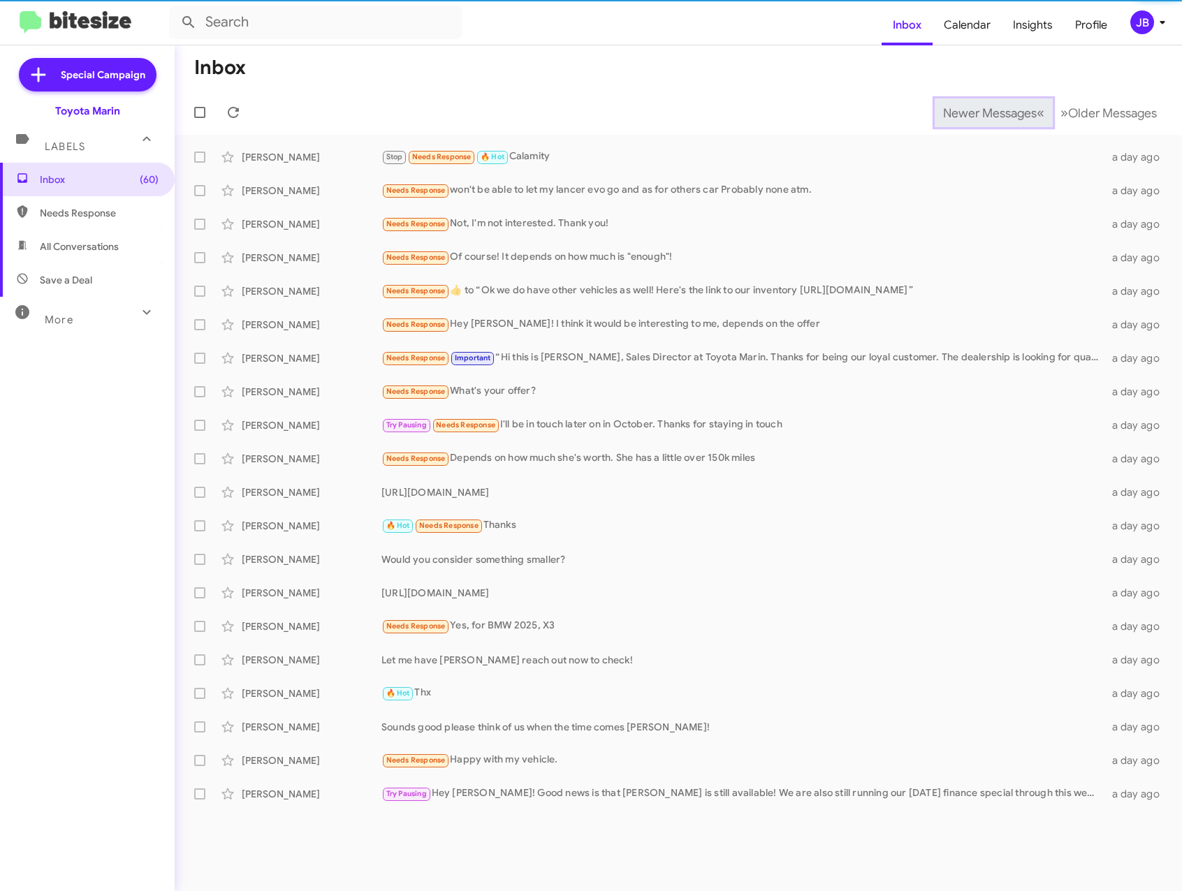
click at [983, 112] on span "Newer Messages" at bounding box center [990, 112] width 94 height 15
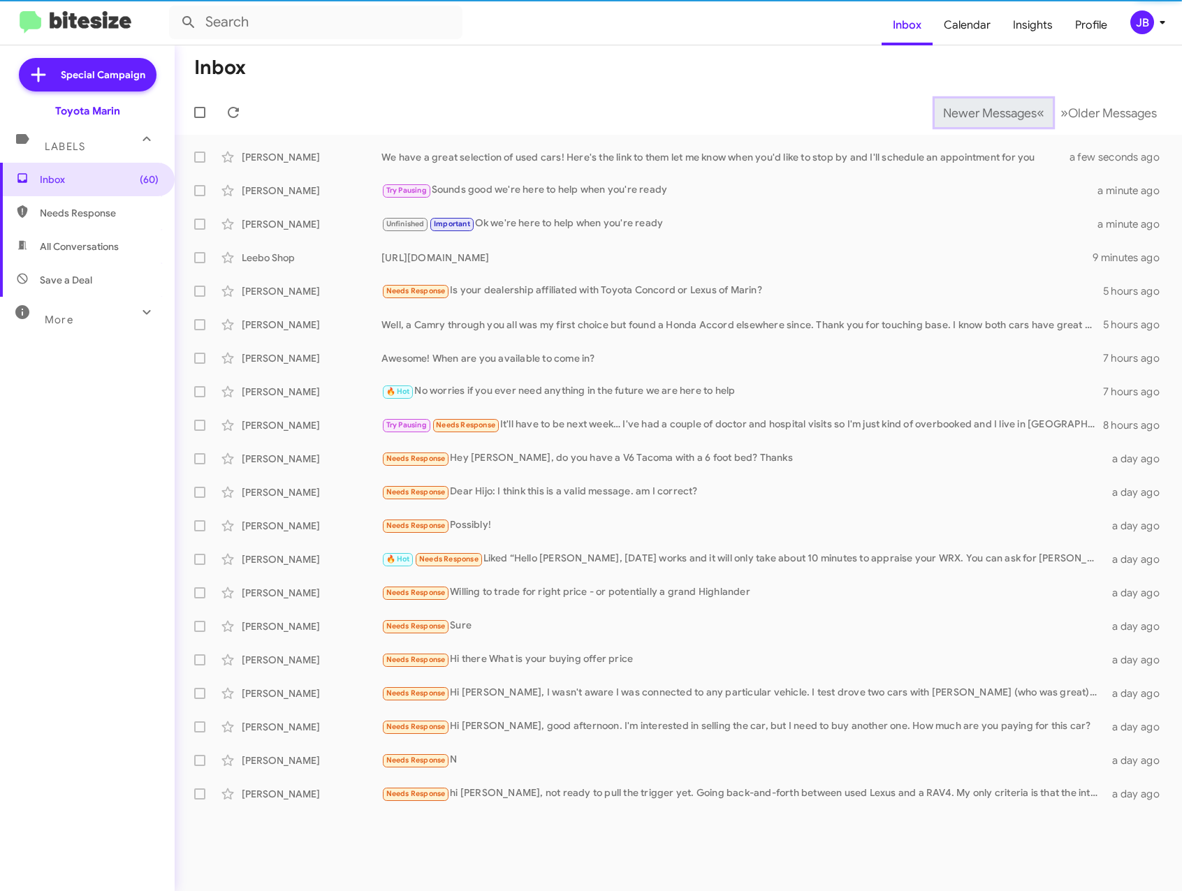
click at [974, 107] on span "Newer Messages" at bounding box center [990, 112] width 94 height 15
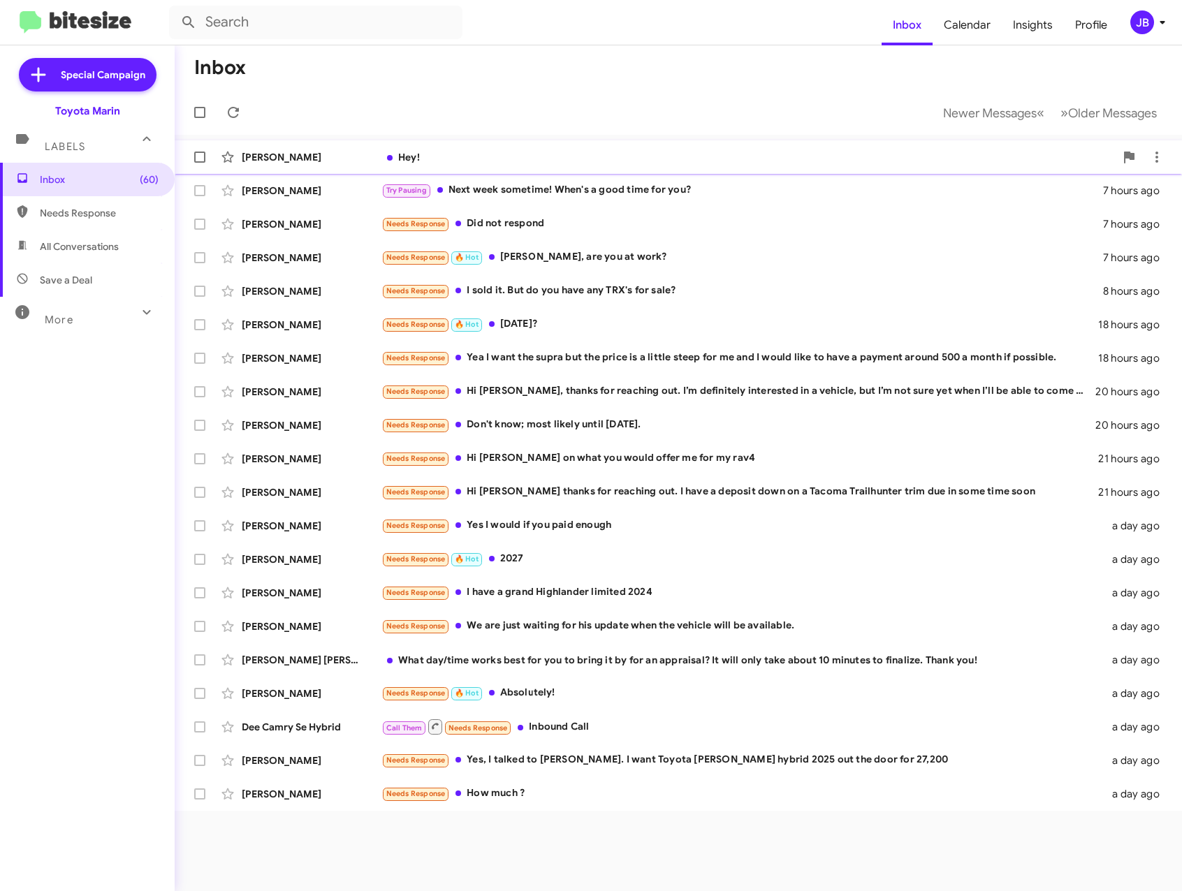
click at [300, 158] on div "[PERSON_NAME]" at bounding box center [312, 157] width 140 height 14
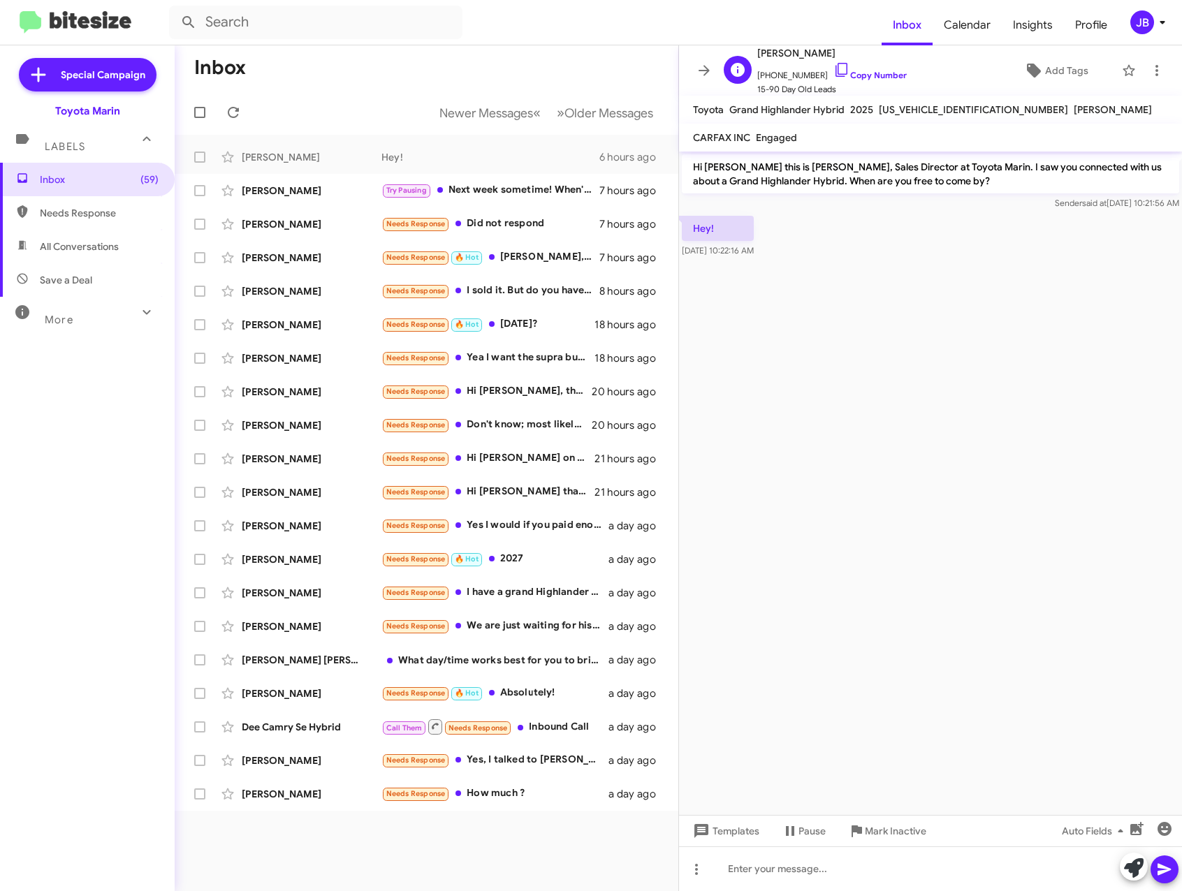
click at [838, 66] on span "[PHONE_NUMBER] Copy Number" at bounding box center [831, 71] width 149 height 21
click at [833, 64] on icon at bounding box center [841, 69] width 17 height 17
click at [286, 194] on div "[PERSON_NAME]" at bounding box center [312, 191] width 140 height 14
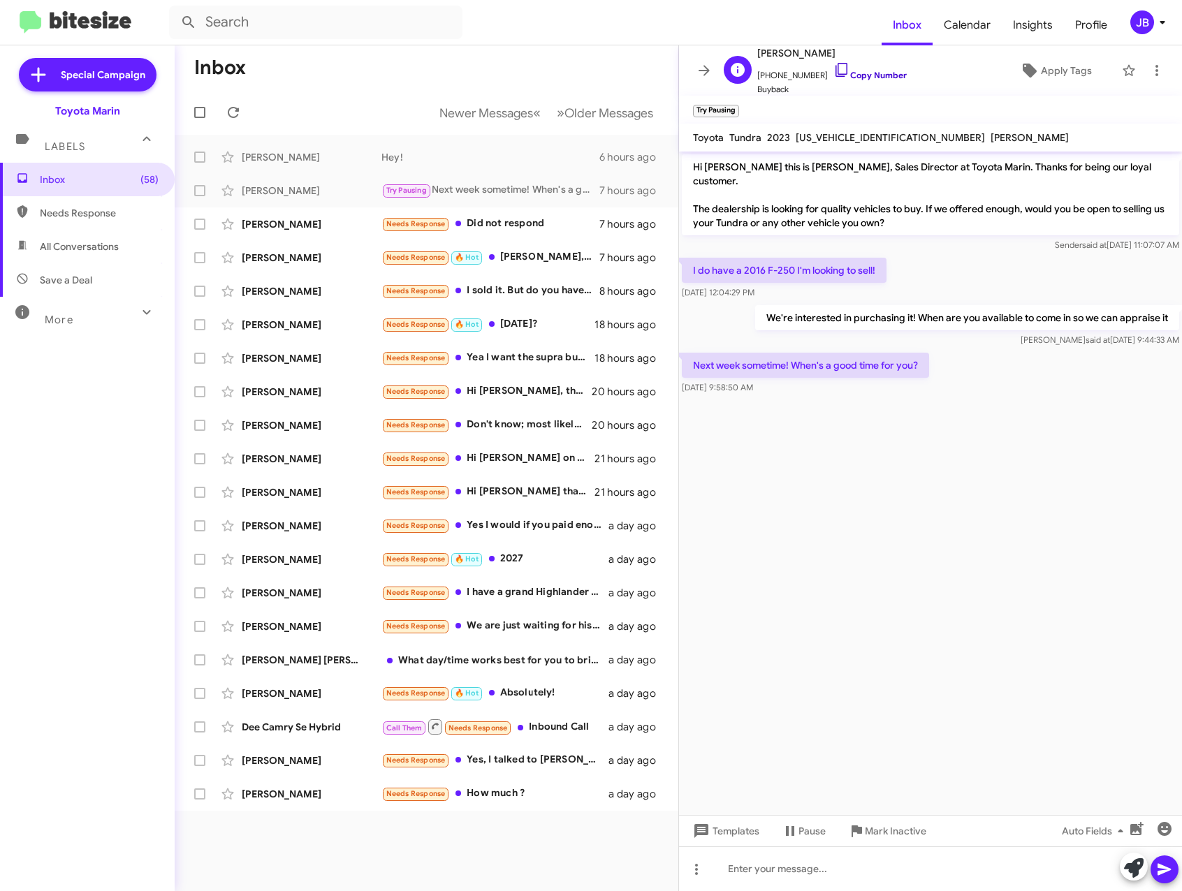
click at [835, 74] on icon at bounding box center [841, 70] width 12 height 14
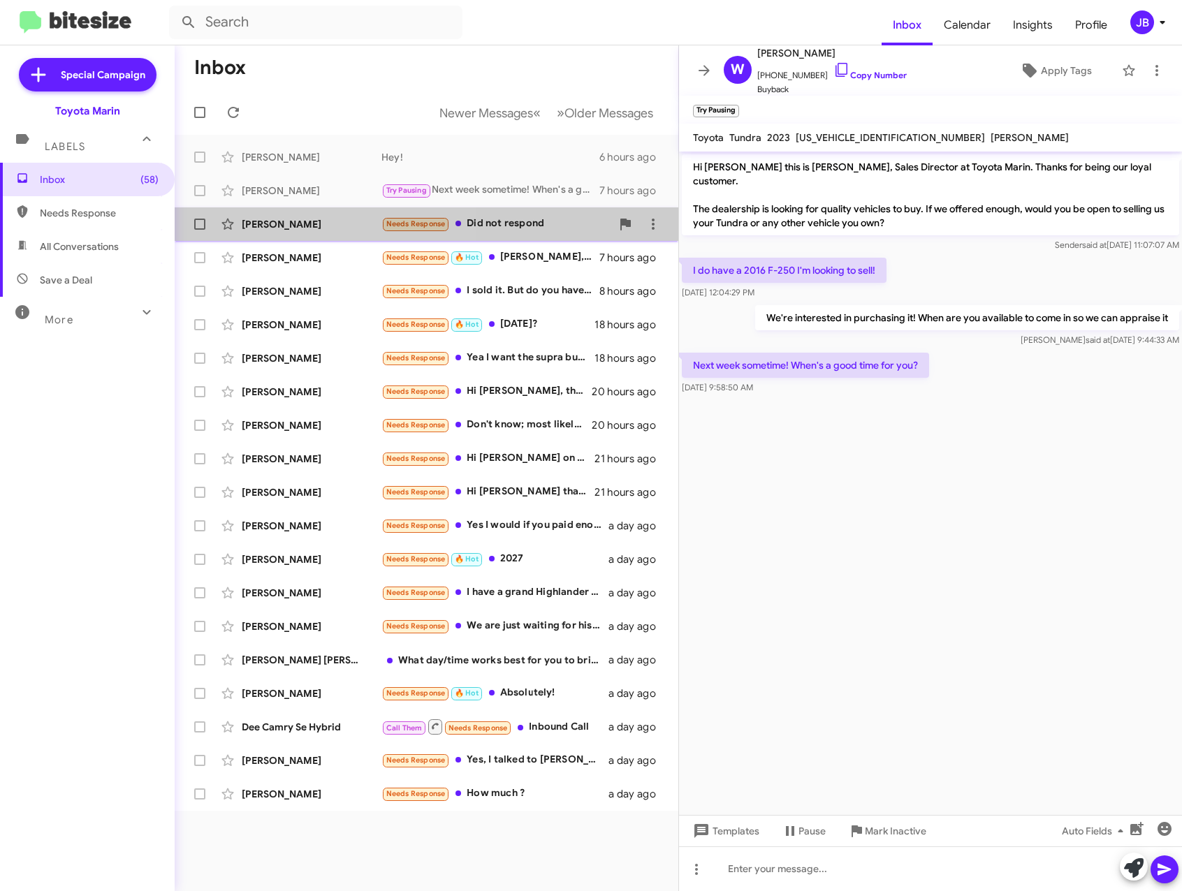
click at [310, 228] on div "[PERSON_NAME]" at bounding box center [312, 224] width 140 height 14
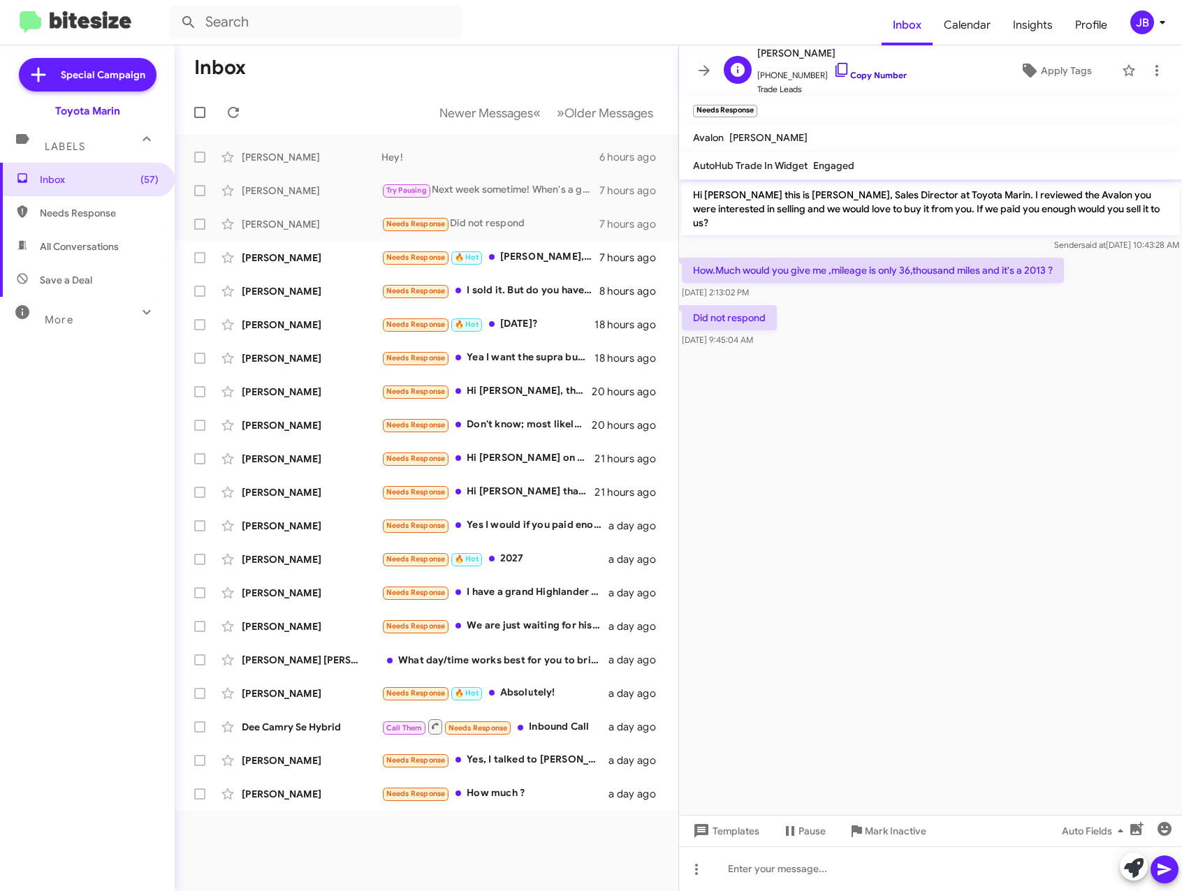
click at [833, 71] on icon at bounding box center [841, 69] width 17 height 17
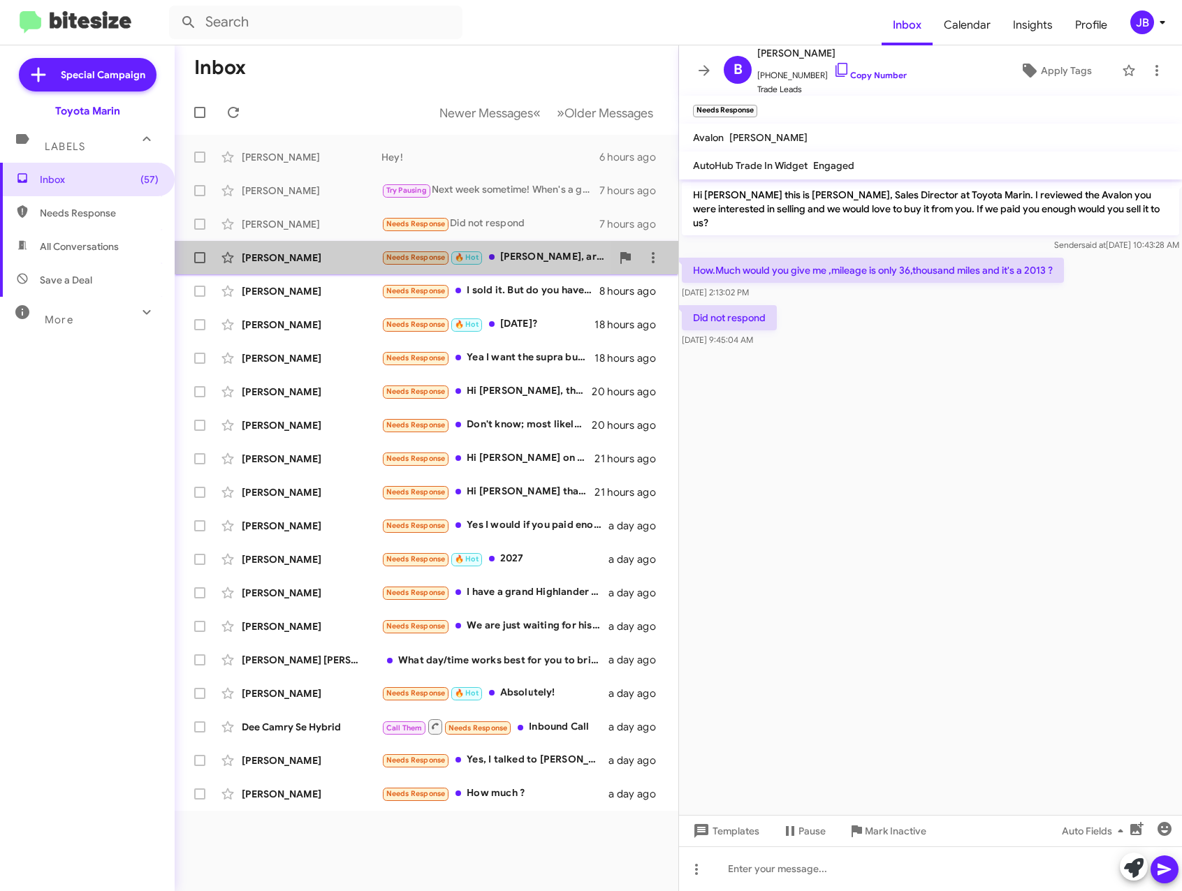
click at [290, 251] on div "[PERSON_NAME]" at bounding box center [312, 258] width 140 height 14
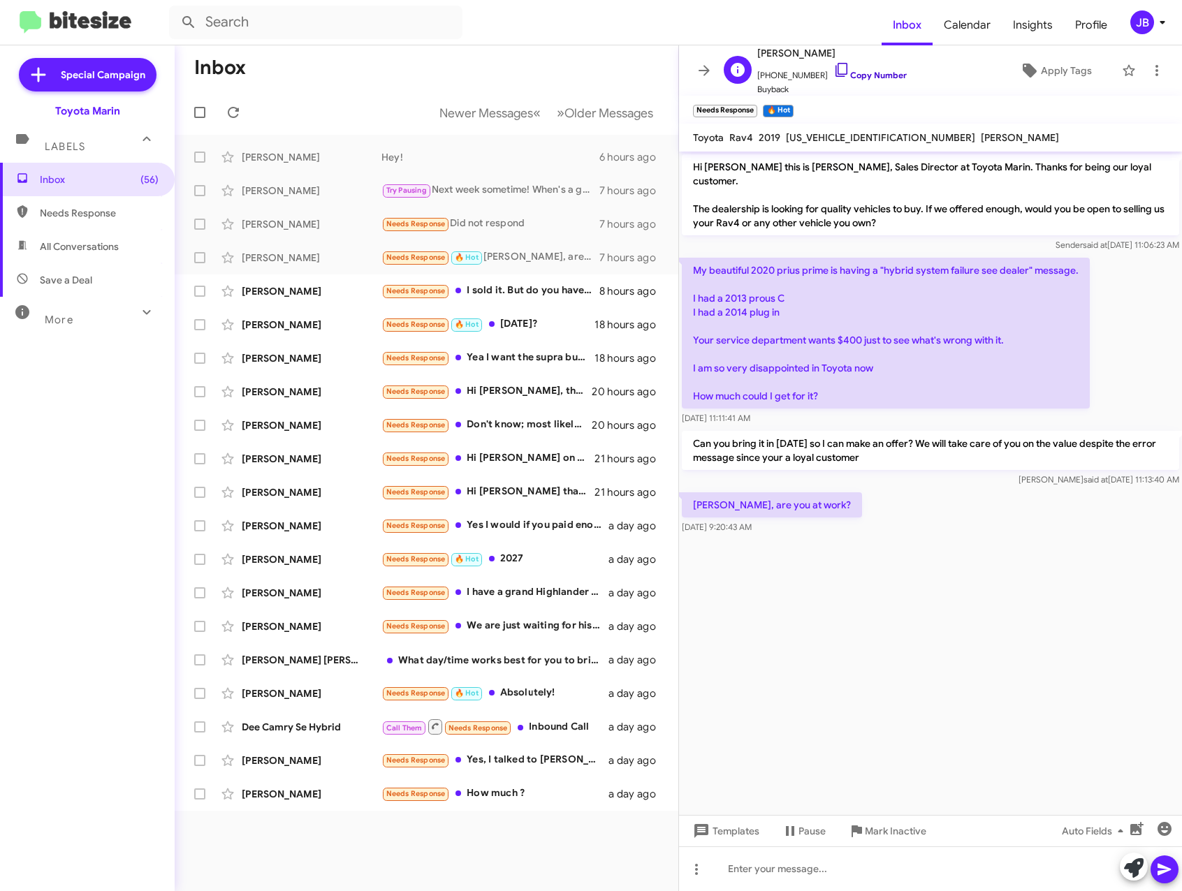
click at [833, 71] on icon at bounding box center [841, 69] width 17 height 17
click at [282, 288] on div "[PERSON_NAME]" at bounding box center [312, 291] width 140 height 14
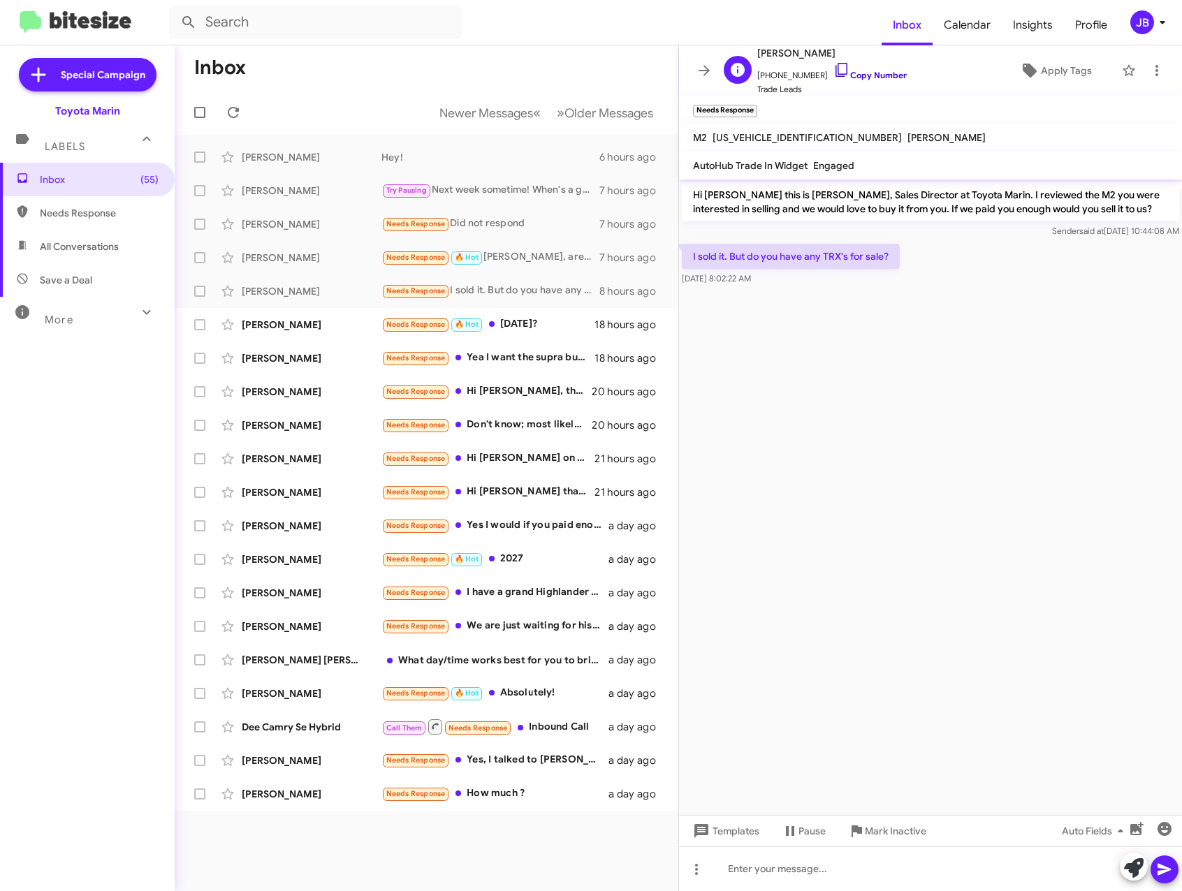
click at [833, 68] on icon at bounding box center [841, 69] width 17 height 17
click at [290, 328] on div "[PERSON_NAME]" at bounding box center [312, 325] width 140 height 14
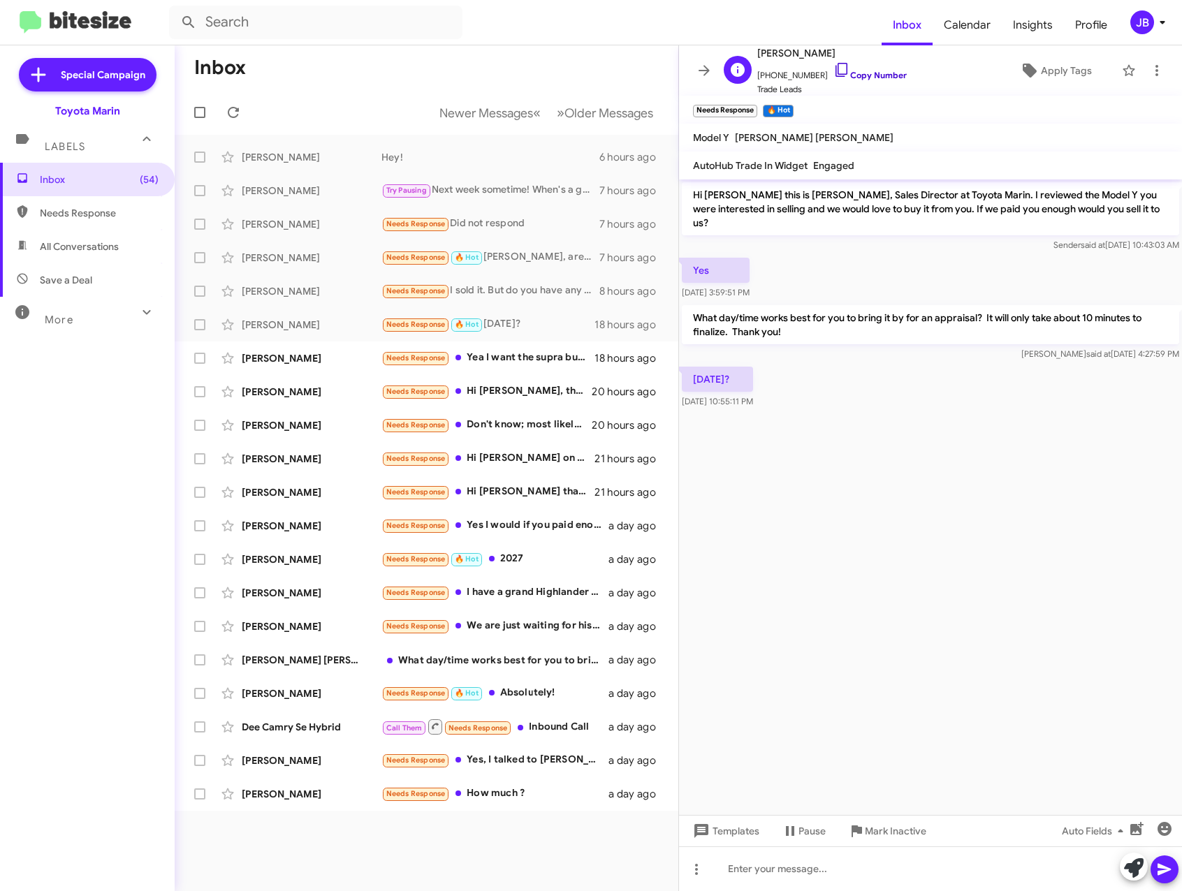
click at [833, 69] on icon at bounding box center [841, 69] width 17 height 17
click at [333, 356] on div "[PERSON_NAME]" at bounding box center [312, 358] width 140 height 14
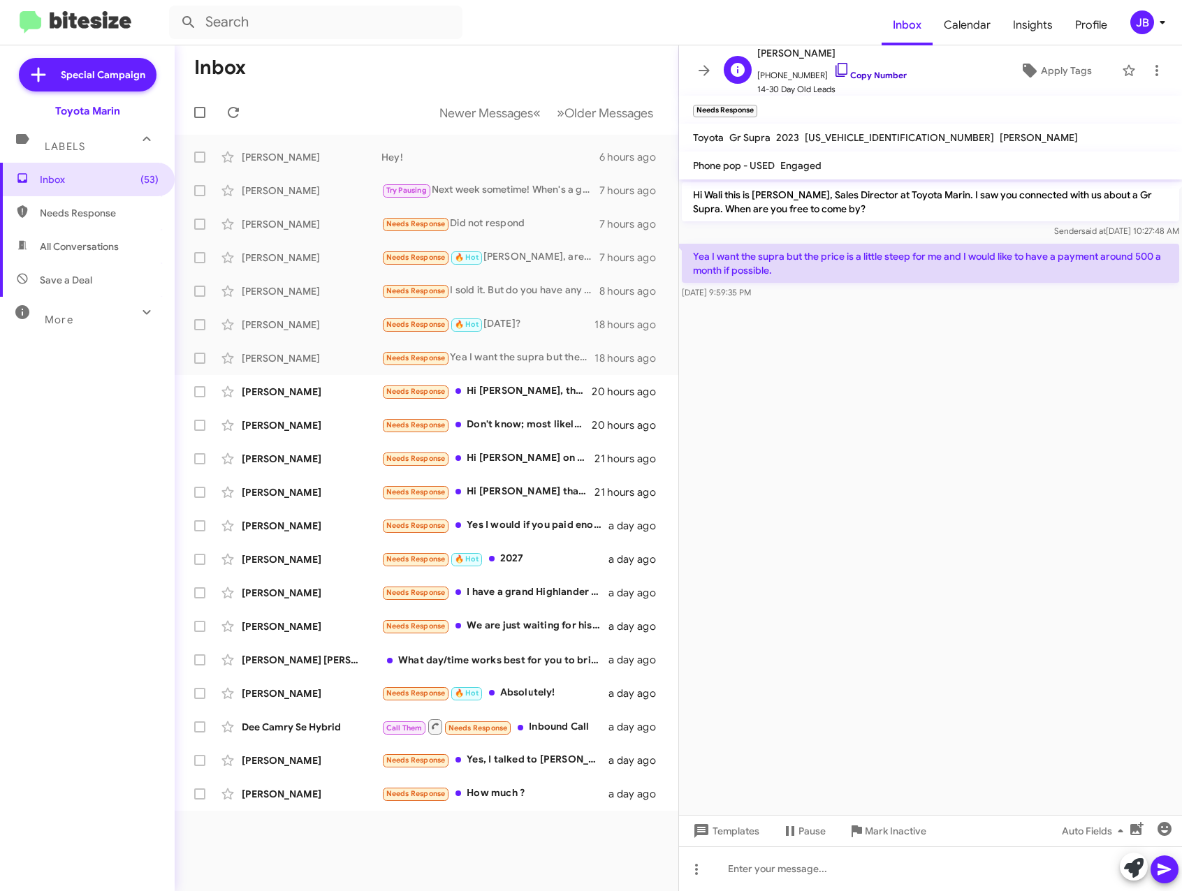
click at [833, 71] on icon at bounding box center [841, 69] width 17 height 17
click at [342, 399] on div "[PERSON_NAME] Needs Response Hi [PERSON_NAME], thanks for reaching out. I’m def…" at bounding box center [426, 392] width 481 height 28
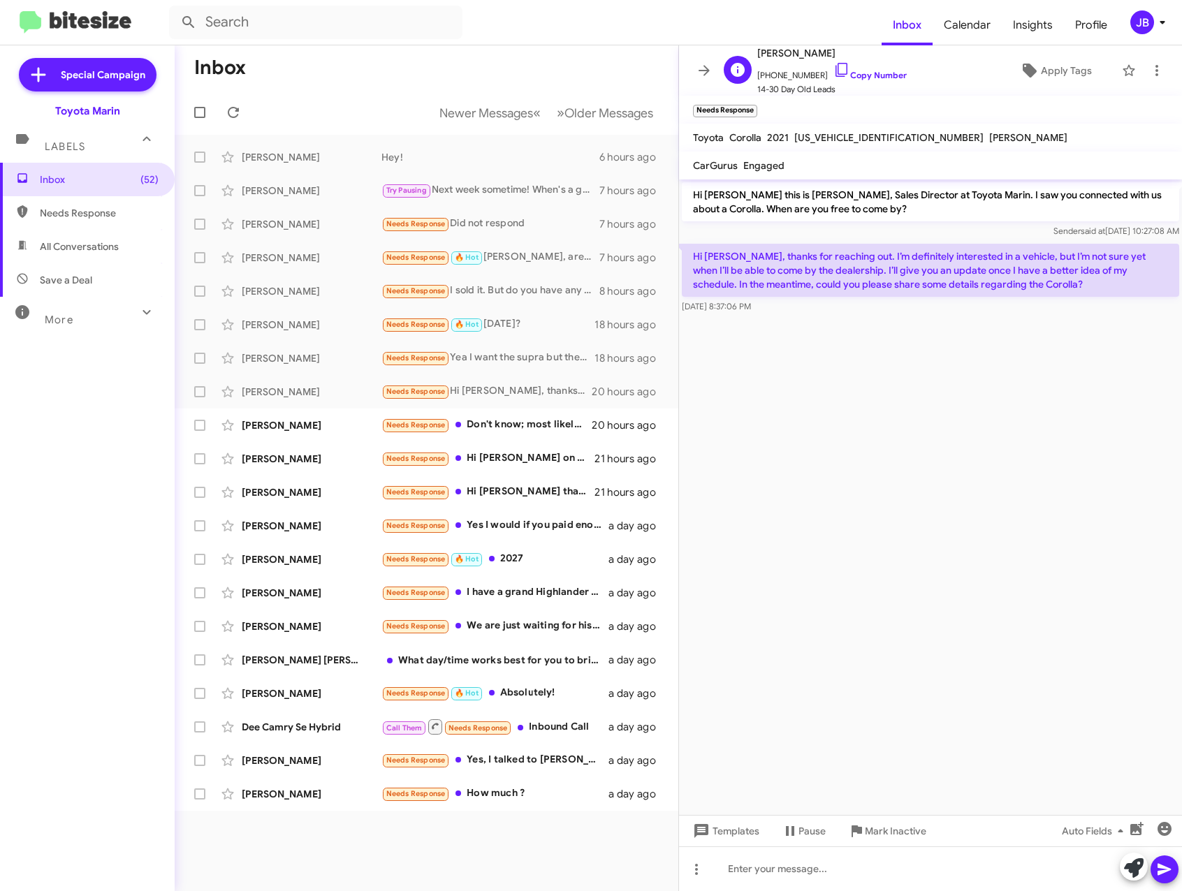
click at [835, 66] on span "[PHONE_NUMBER] Copy Number" at bounding box center [831, 71] width 149 height 21
click at [835, 63] on icon at bounding box center [841, 70] width 12 height 14
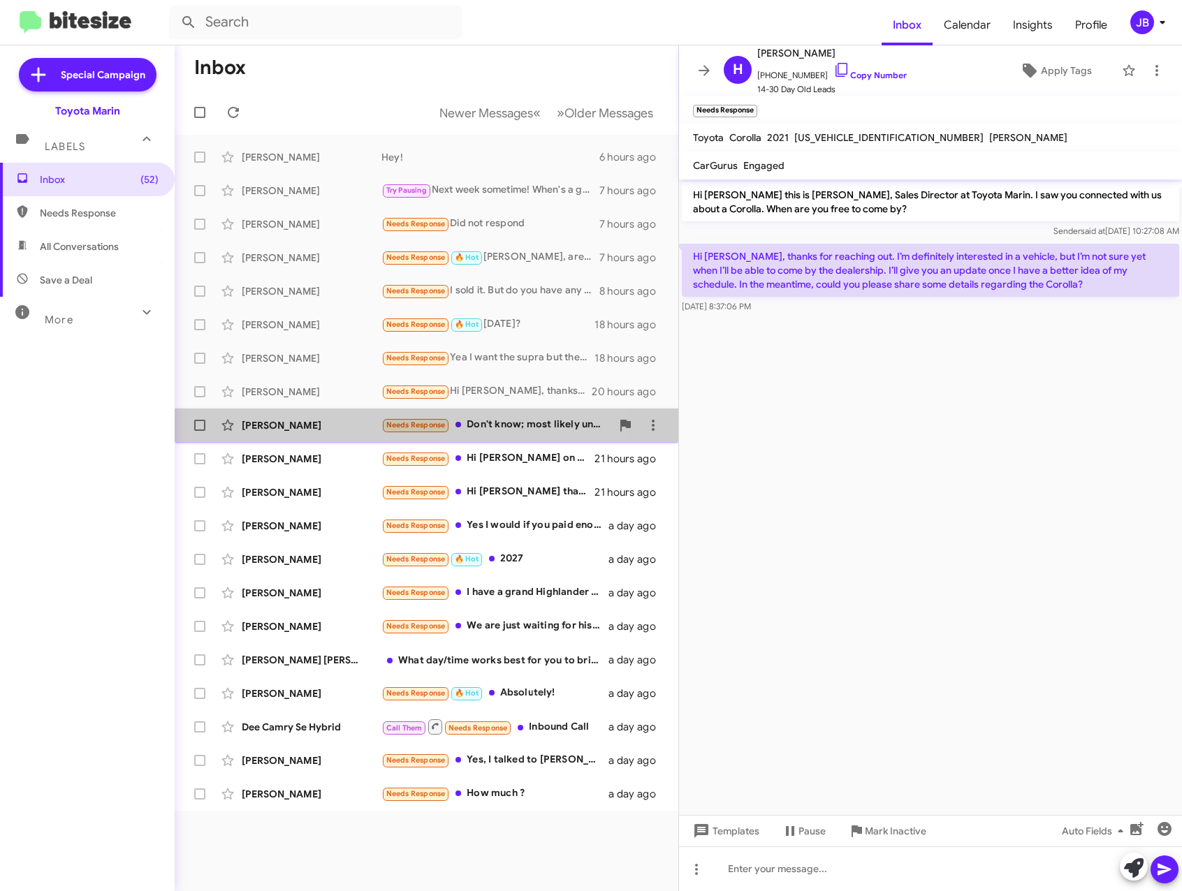
click at [298, 427] on div "[PERSON_NAME]" at bounding box center [312, 425] width 140 height 14
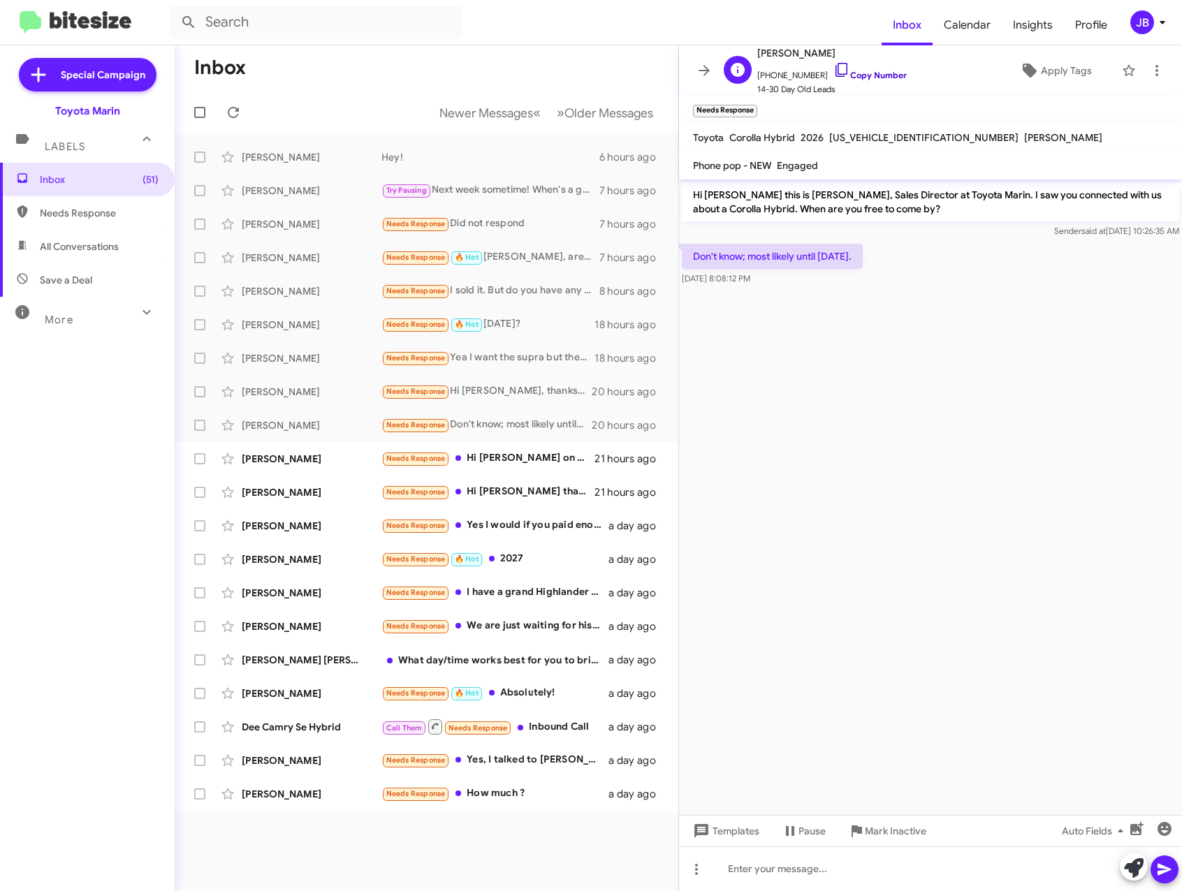
click at [833, 69] on icon at bounding box center [841, 69] width 17 height 17
click at [267, 461] on div "[PERSON_NAME]" at bounding box center [312, 459] width 140 height 14
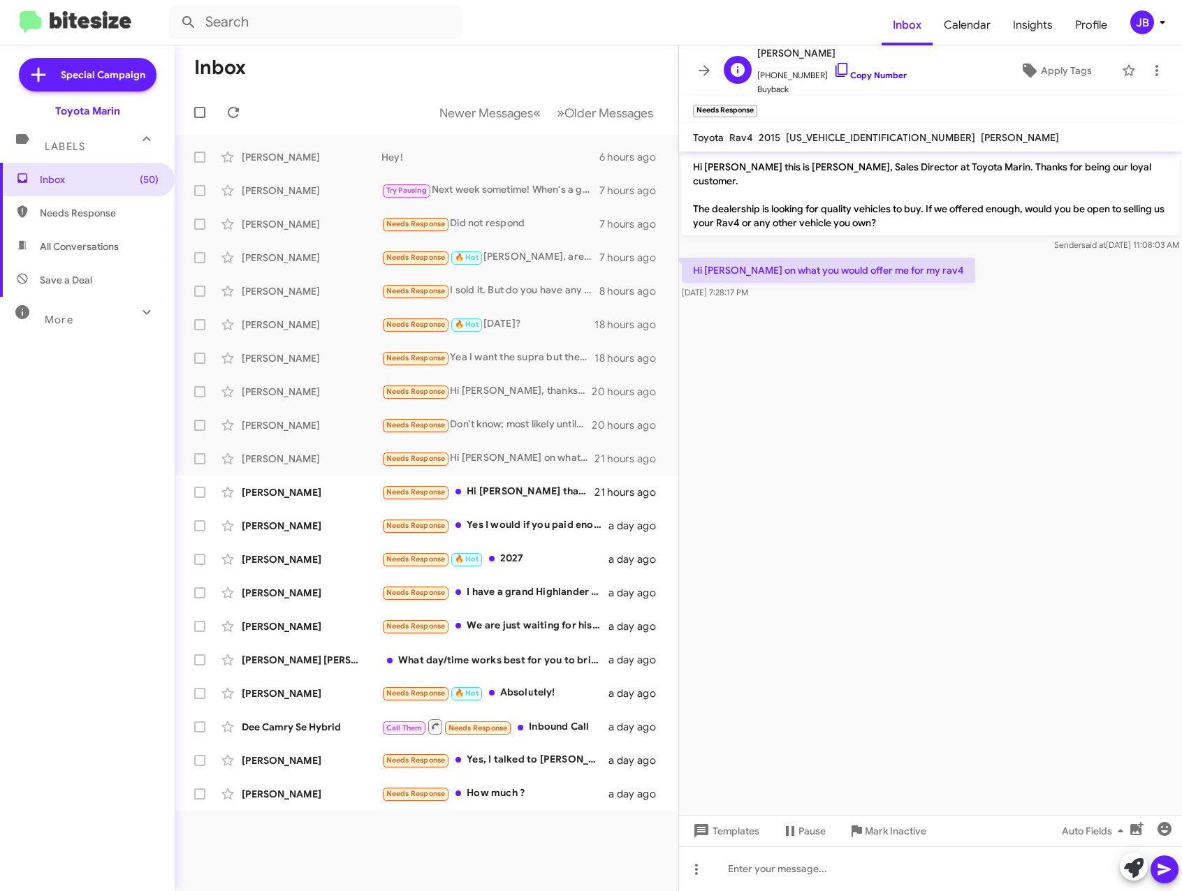
click at [833, 64] on icon at bounding box center [841, 69] width 17 height 17
click at [291, 482] on div "[PERSON_NAME] Needs Response Hi [PERSON_NAME] thanks for reaching out. I have a…" at bounding box center [426, 492] width 481 height 28
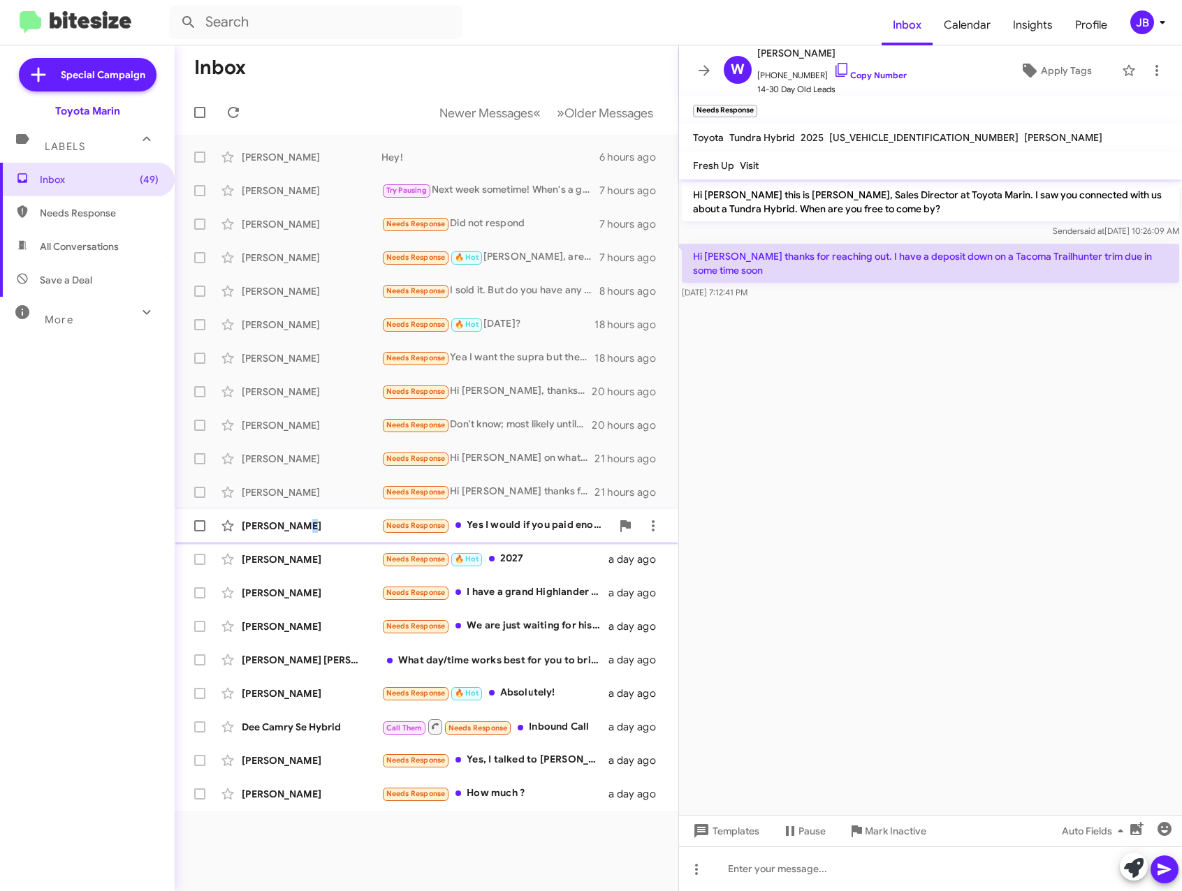
click at [300, 523] on div "[PERSON_NAME]" at bounding box center [312, 526] width 140 height 14
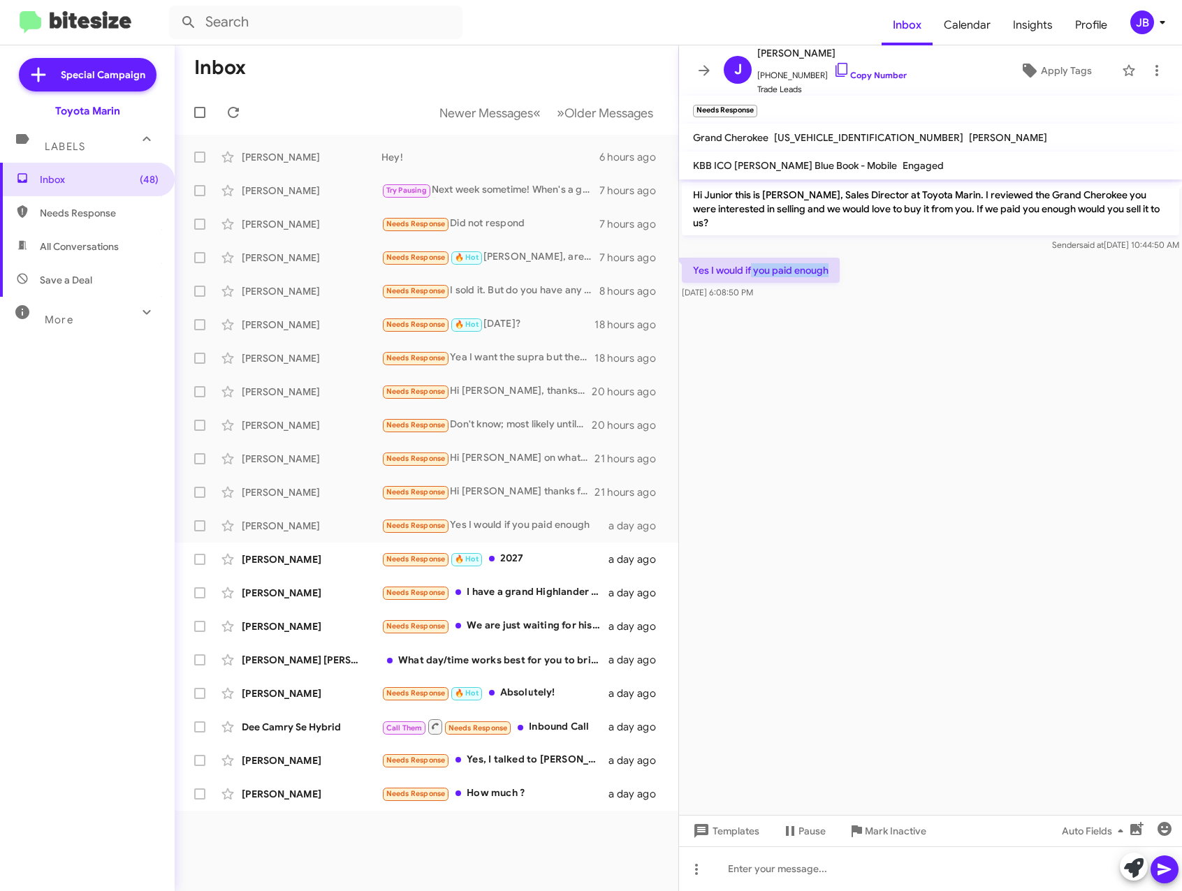
drag, startPoint x: 830, startPoint y: 258, endPoint x: 750, endPoint y: 260, distance: 80.3
click at [750, 260] on p "Yes I would if you paid enough" at bounding box center [761, 270] width 158 height 25
click at [833, 66] on icon at bounding box center [841, 69] width 17 height 17
click at [292, 555] on div "[PERSON_NAME]" at bounding box center [312, 559] width 140 height 14
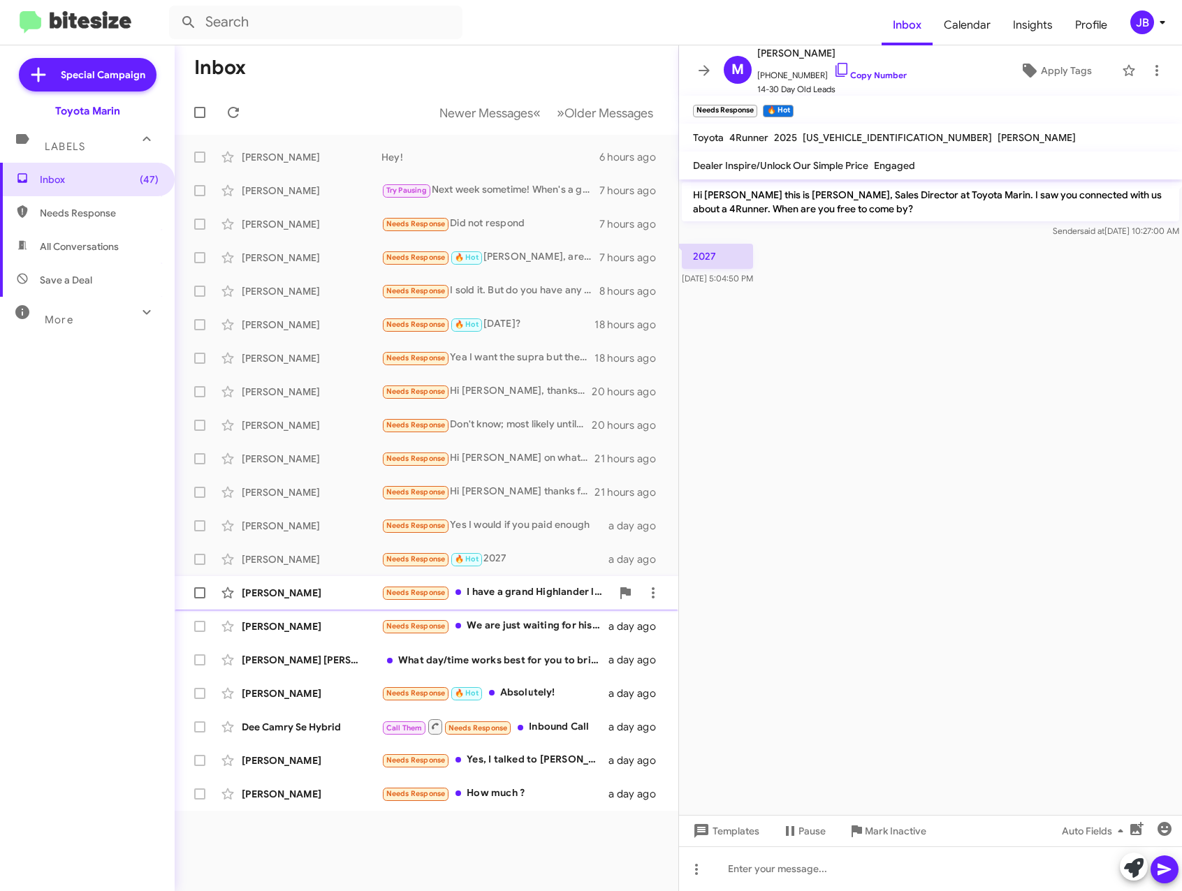
click at [308, 590] on div "[PERSON_NAME]" at bounding box center [312, 593] width 140 height 14
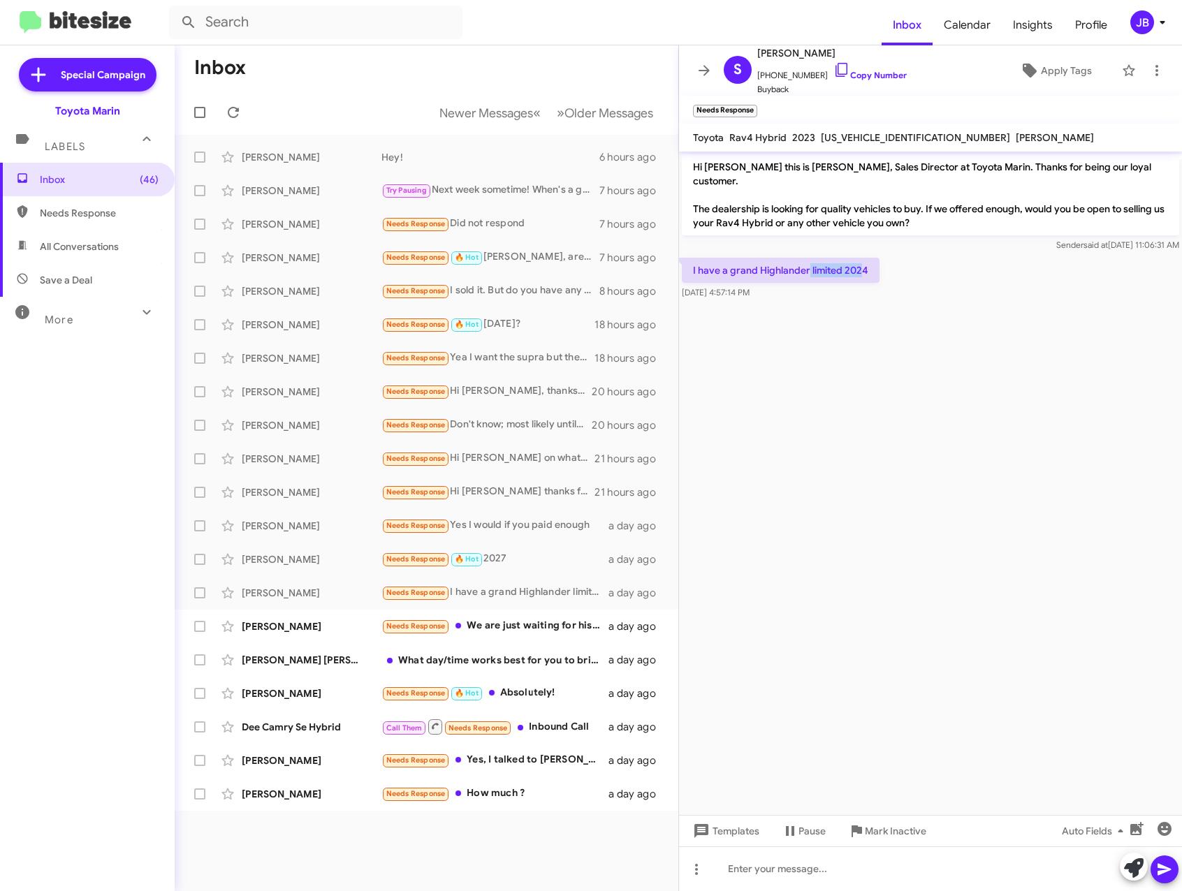
drag, startPoint x: 861, startPoint y: 254, endPoint x: 806, endPoint y: 255, distance: 55.2
click at [806, 258] on p "I have a grand Highlander limited 2024" at bounding box center [781, 270] width 198 height 25
click at [833, 68] on icon at bounding box center [841, 69] width 17 height 17
click at [331, 633] on div "[PERSON_NAME] Needs Response We are just waiting for his update when the vehicl…" at bounding box center [426, 626] width 481 height 28
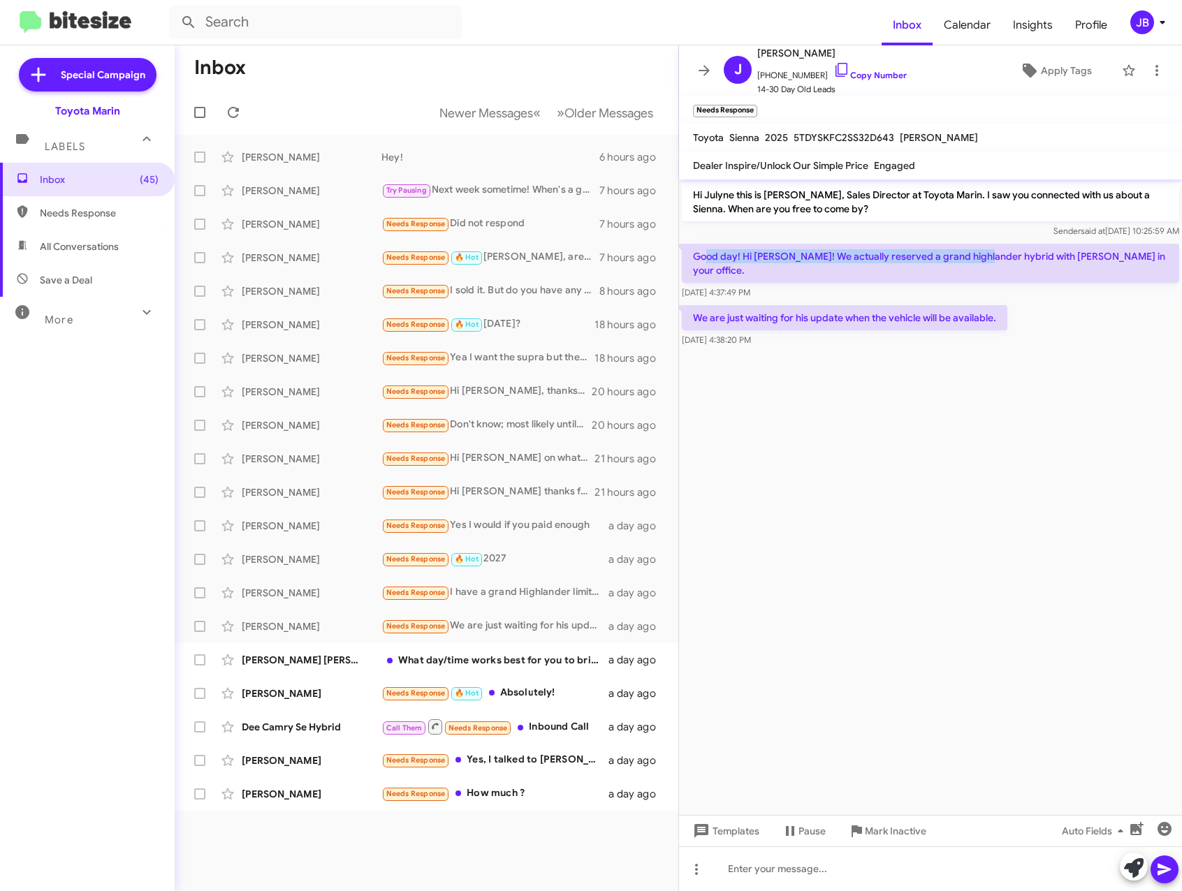
drag, startPoint x: 705, startPoint y: 251, endPoint x: 978, endPoint y: 259, distance: 273.9
click at [978, 259] on p "Good day! Hi [PERSON_NAME]! We actually reserved a grand highlander hybrid with…" at bounding box center [930, 263] width 497 height 39
click at [978, 260] on p "Good day! Hi [PERSON_NAME]! We actually reserved a grand highlander hybrid with…" at bounding box center [930, 263] width 497 height 39
click at [833, 66] on icon at bounding box center [841, 69] width 17 height 17
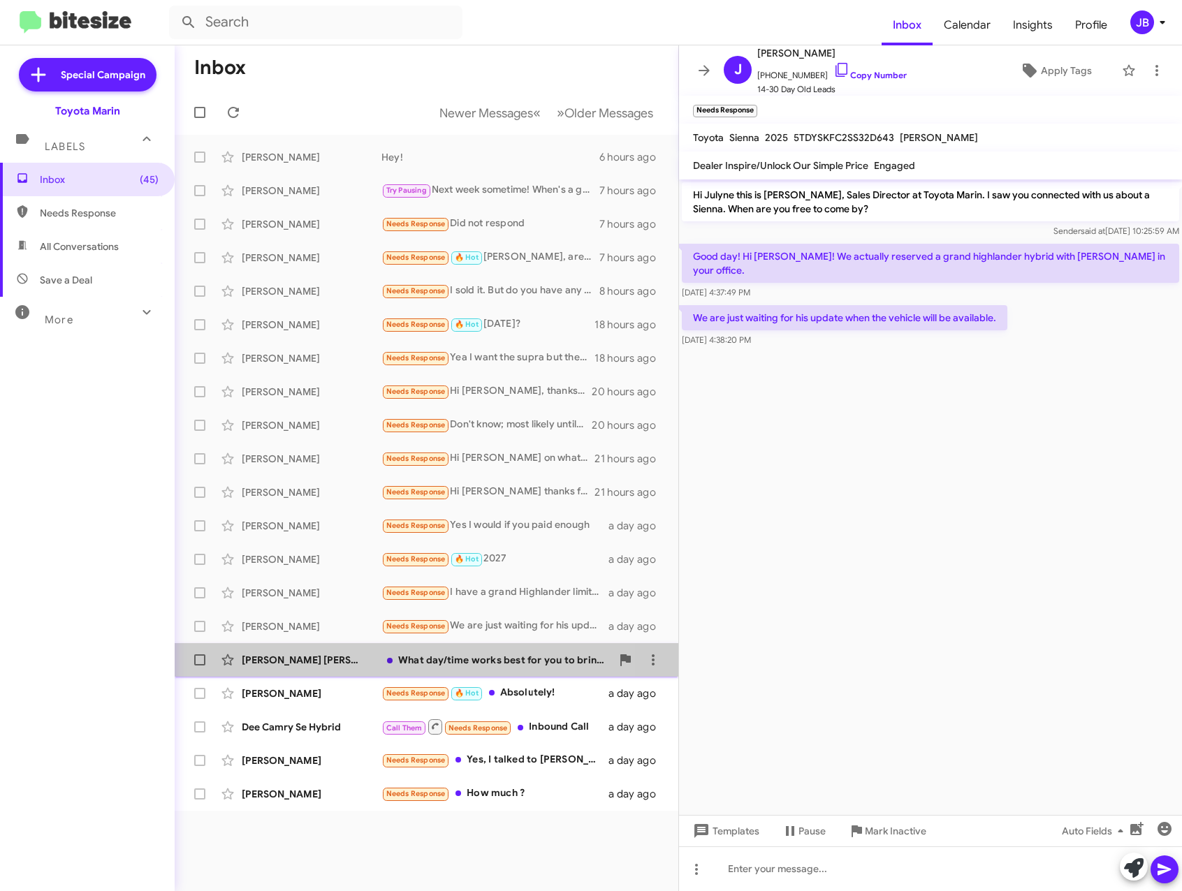
click at [302, 655] on div "[PERSON_NAME] [PERSON_NAME]" at bounding box center [312, 660] width 140 height 14
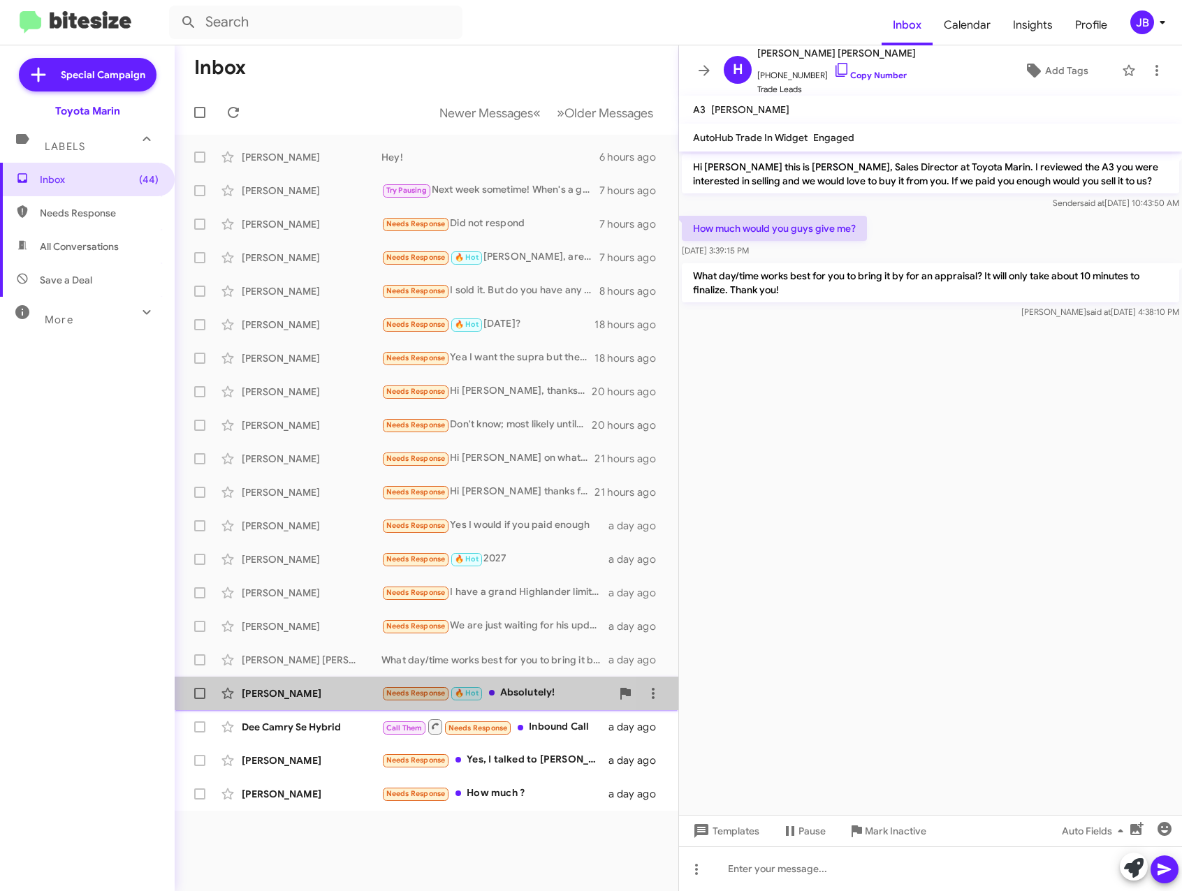
click at [302, 696] on div "[PERSON_NAME]" at bounding box center [312, 693] width 140 height 14
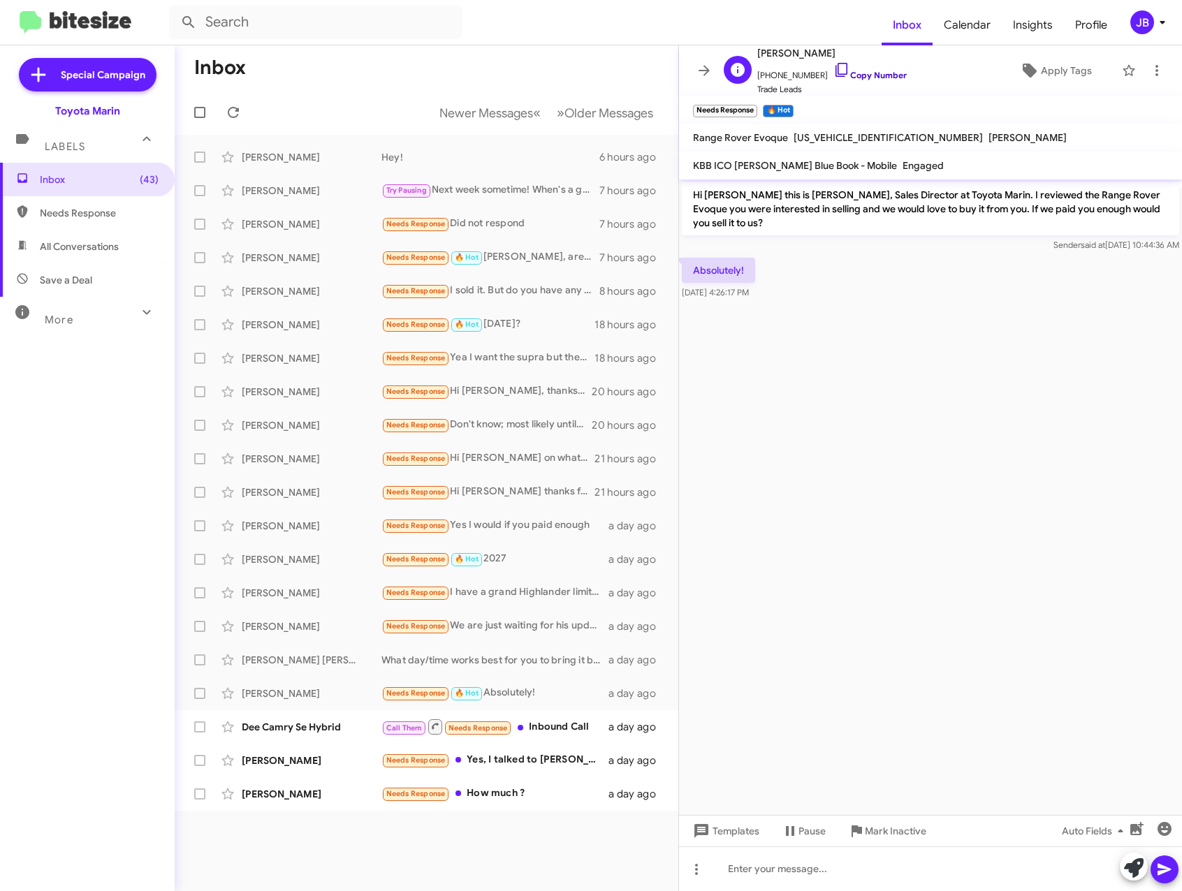
click at [835, 66] on icon at bounding box center [841, 70] width 12 height 14
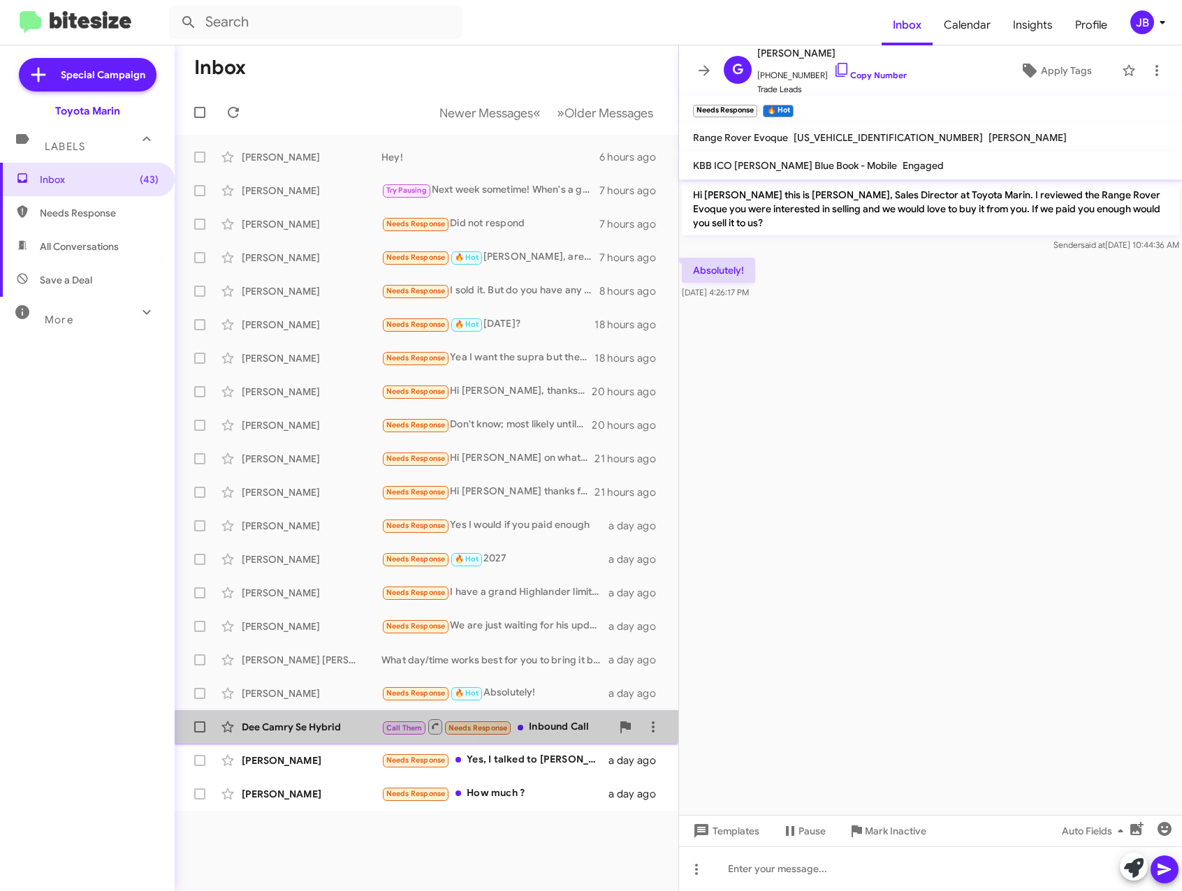
drag, startPoint x: 312, startPoint y: 720, endPoint x: 332, endPoint y: 721, distance: 19.6
click at [314, 720] on div "Dee Camry Se Hybrid" at bounding box center [312, 727] width 140 height 14
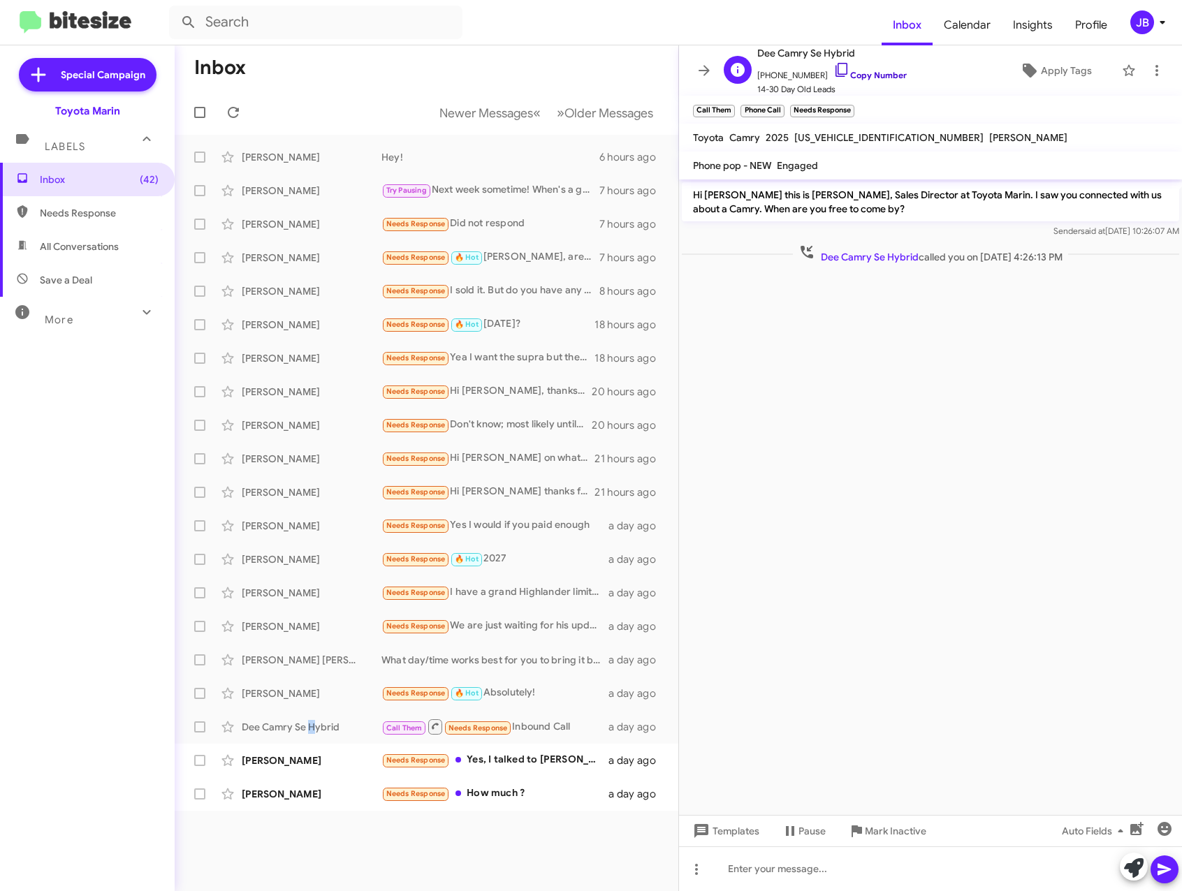
click at [833, 65] on icon at bounding box center [841, 69] width 17 height 17
click at [699, 71] on icon at bounding box center [704, 70] width 17 height 17
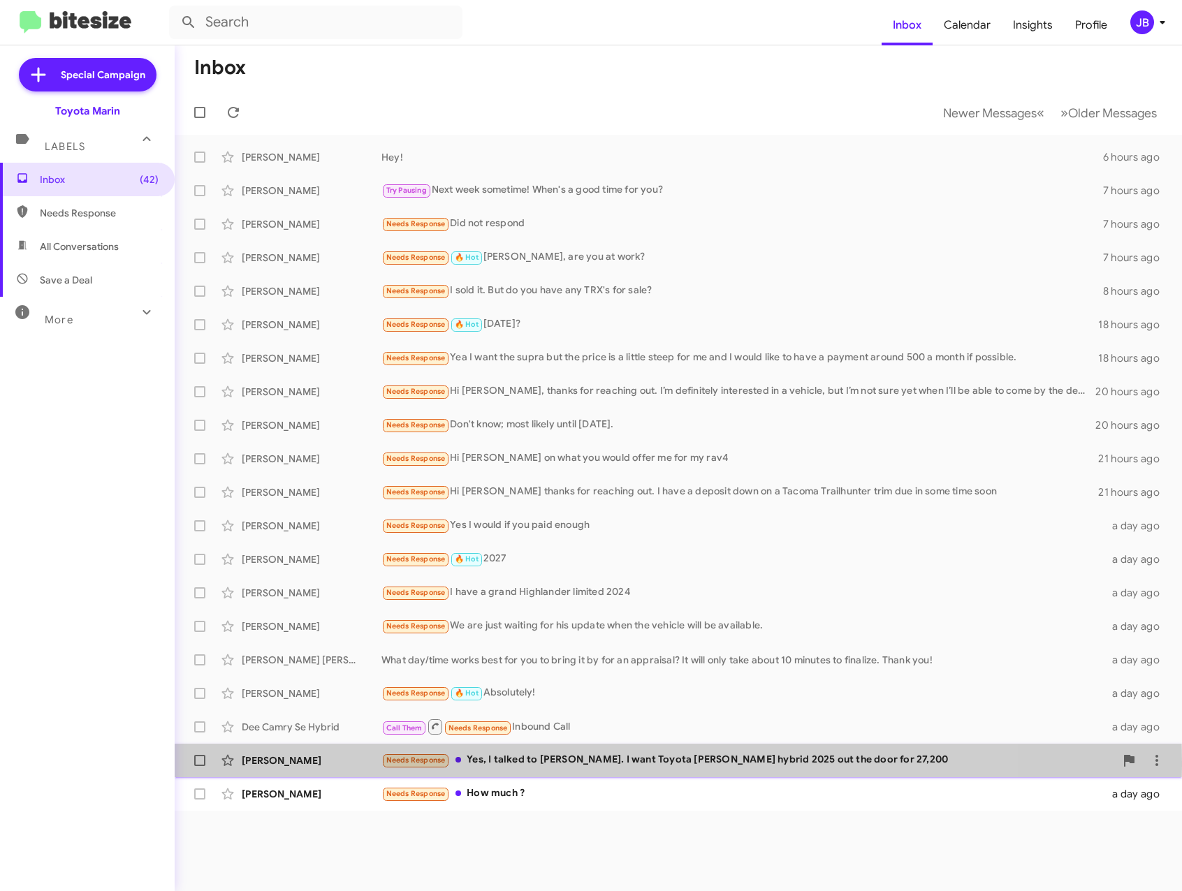
click at [302, 761] on div "[PERSON_NAME]" at bounding box center [312, 761] width 140 height 14
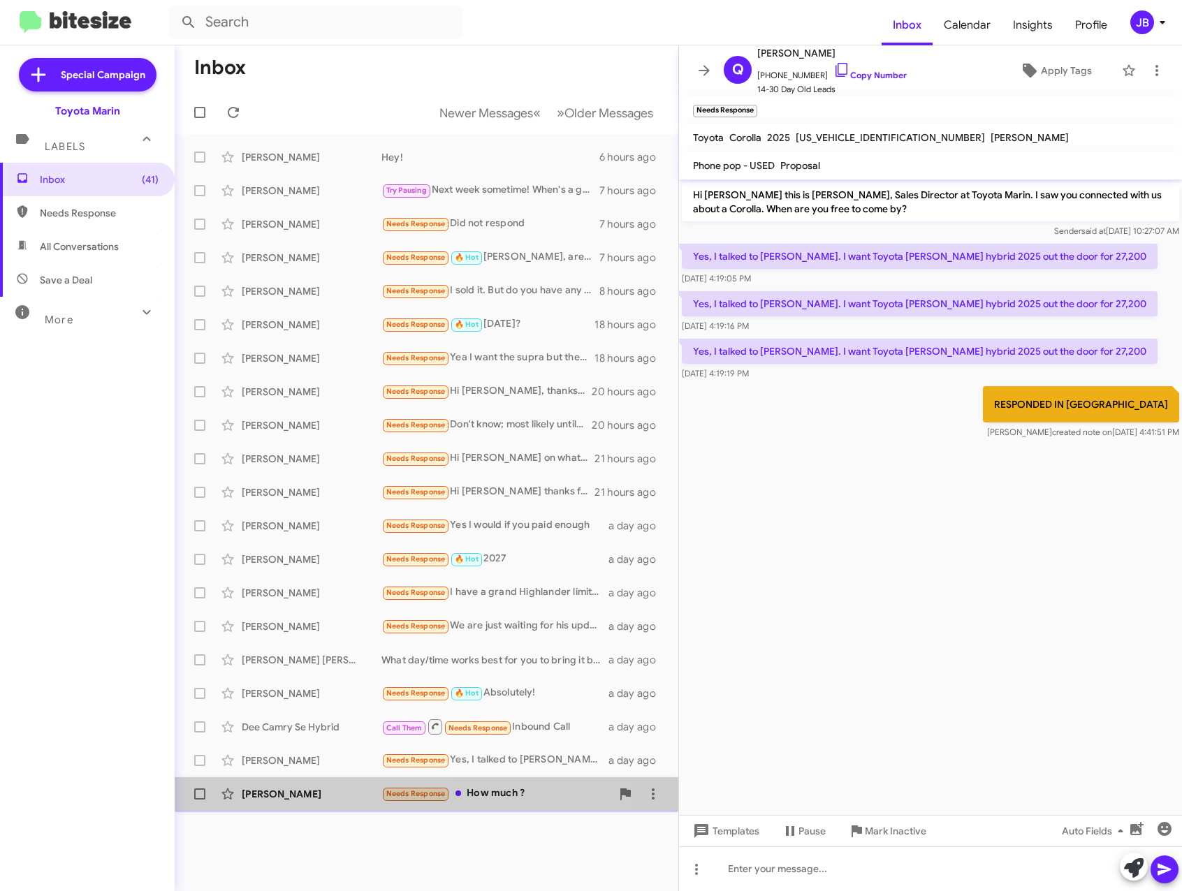
click at [300, 802] on div "[PERSON_NAME] Needs Response How much ? a day ago" at bounding box center [426, 794] width 481 height 28
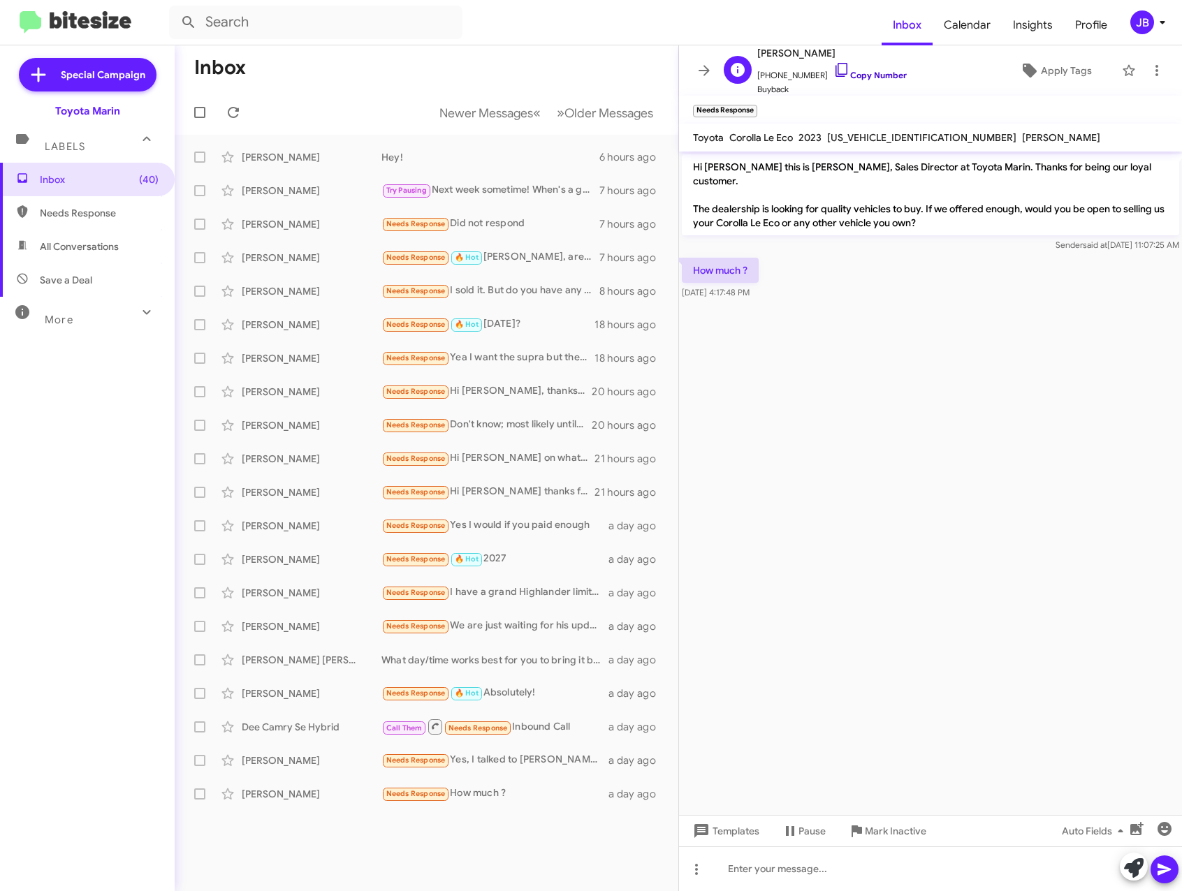
click at [833, 68] on icon at bounding box center [841, 69] width 17 height 17
click at [699, 71] on icon at bounding box center [703, 70] width 11 height 10
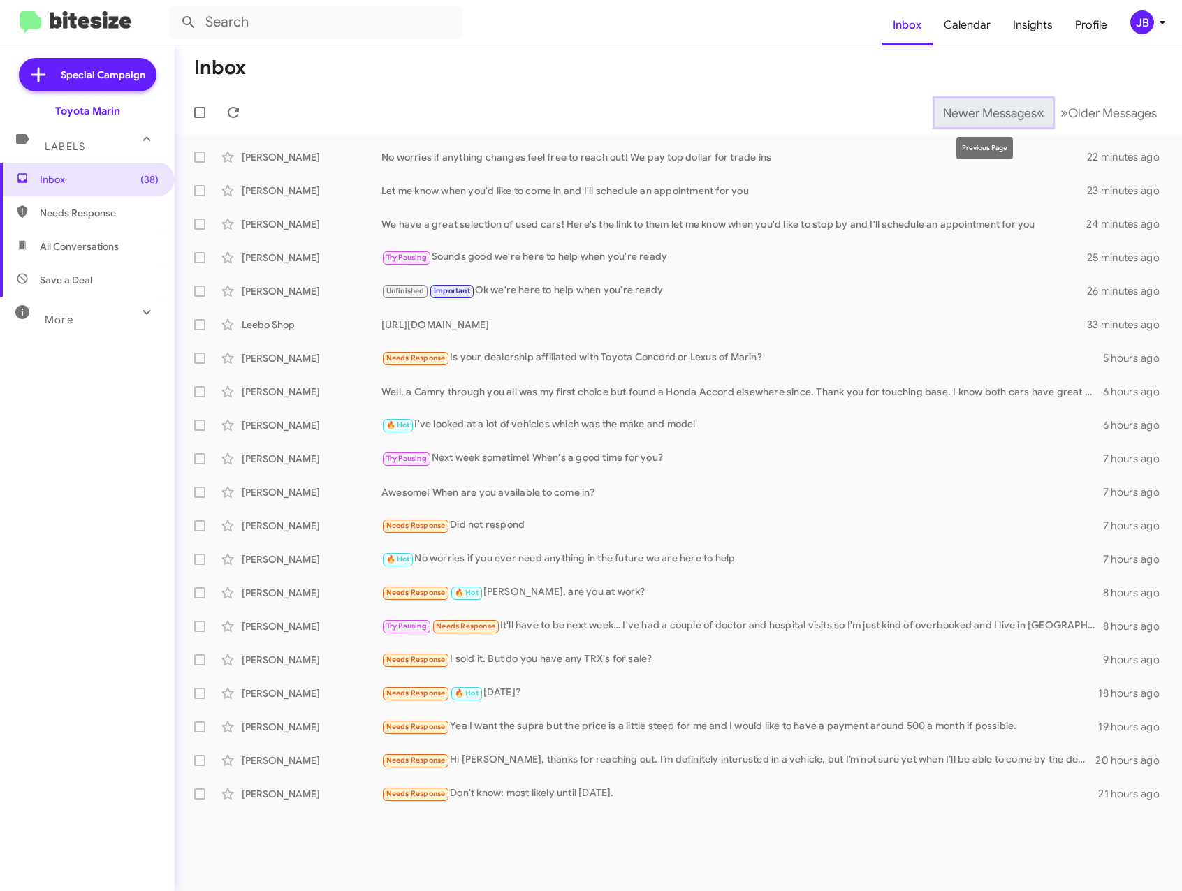
click at [977, 98] on button "Newer Messages « Previous" at bounding box center [993, 112] width 118 height 29
